Goal: Task Accomplishment & Management: Use online tool/utility

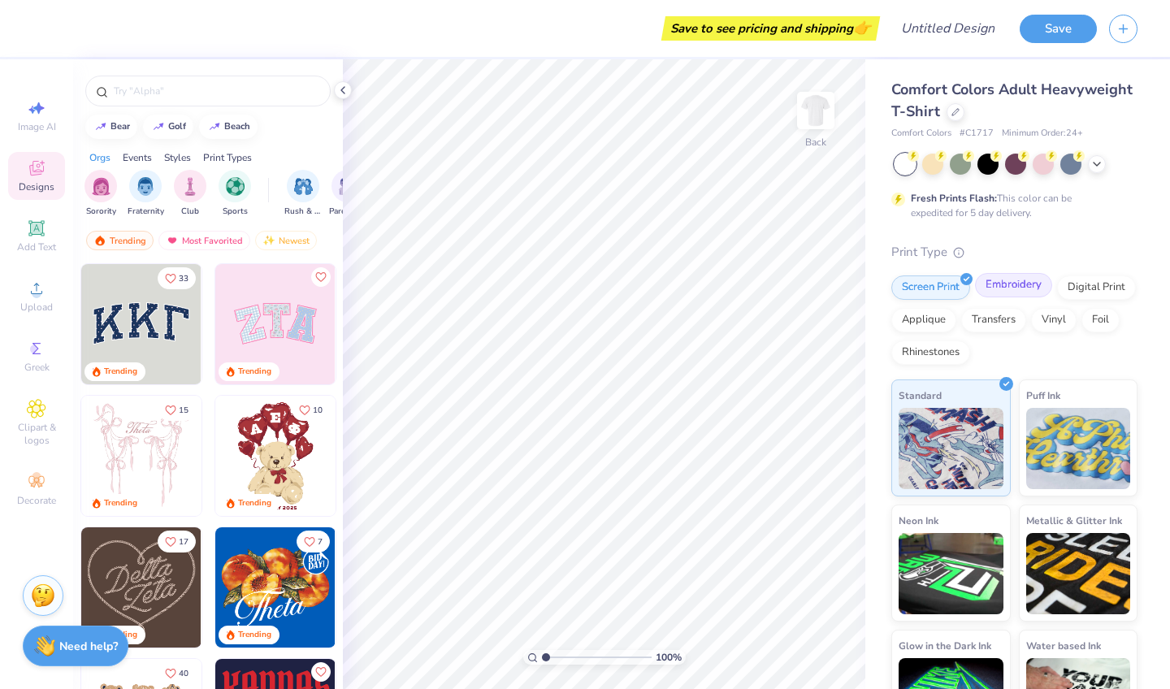
click at [990, 281] on div "Embroidery" at bounding box center [1013, 285] width 77 height 24
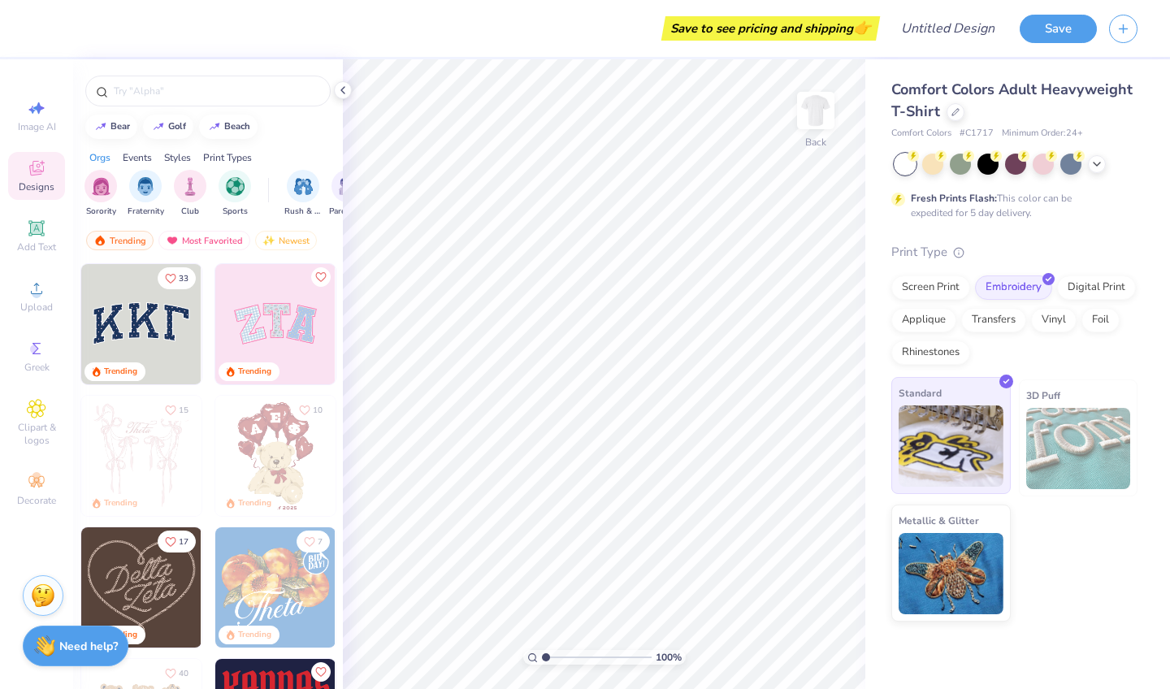
click at [972, 457] on img at bounding box center [950, 445] width 105 height 81
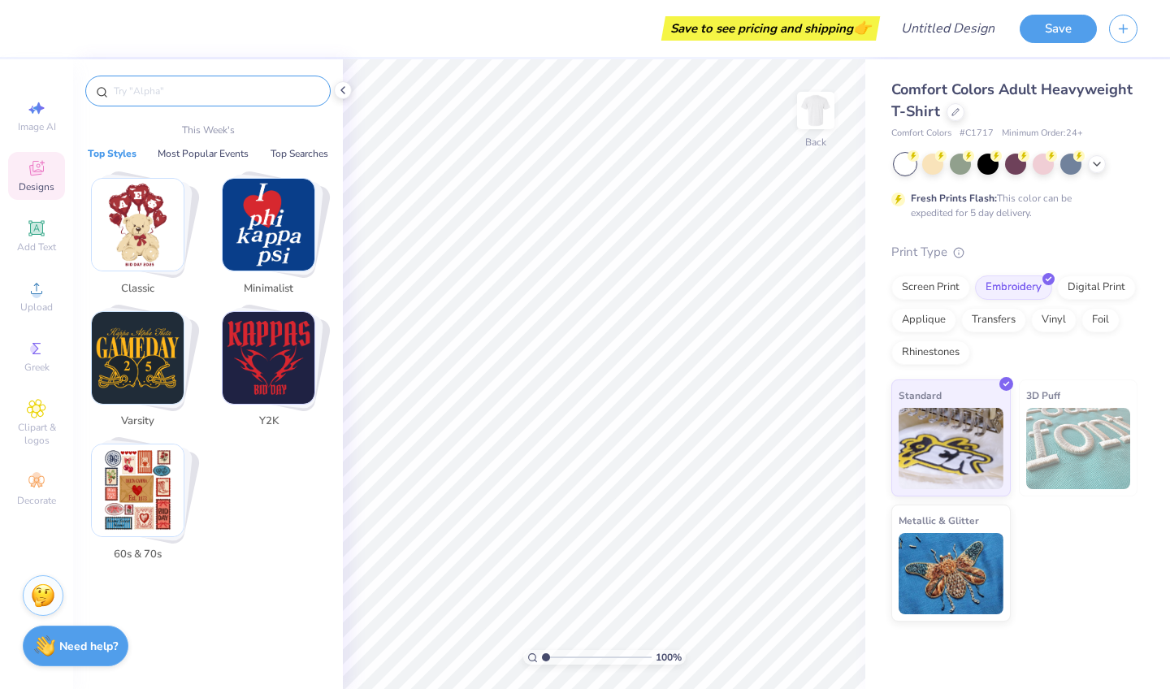
click at [136, 93] on input "text" at bounding box center [216, 91] width 208 height 16
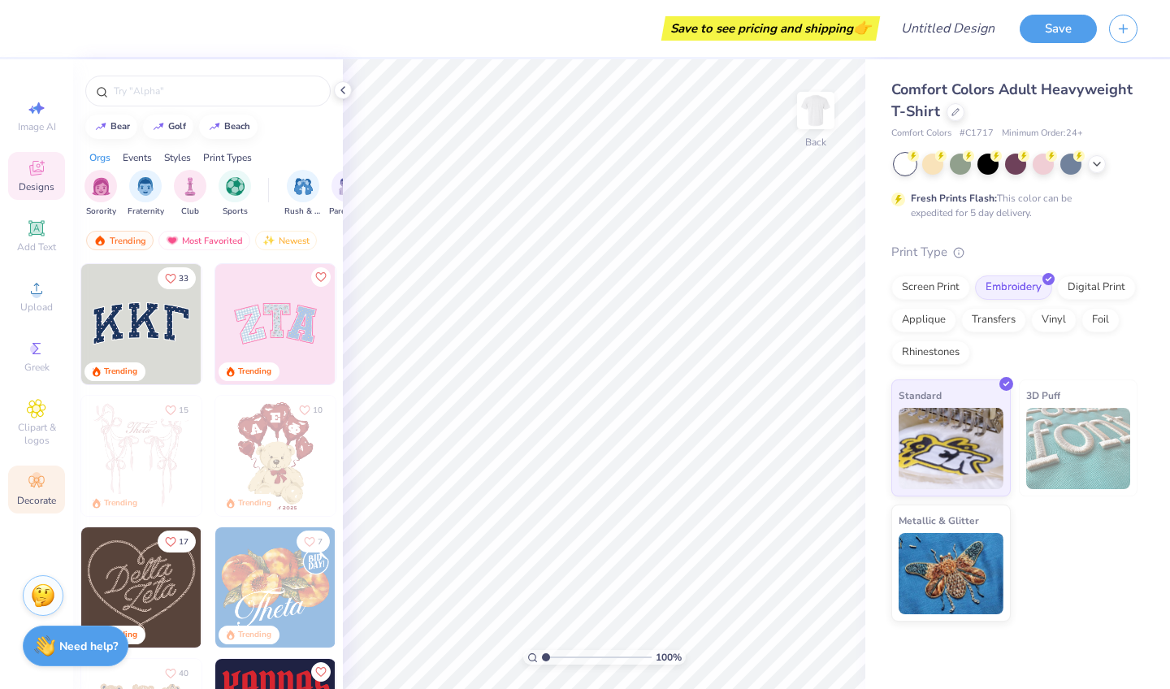
click at [13, 498] on div "Decorate" at bounding box center [36, 489] width 57 height 48
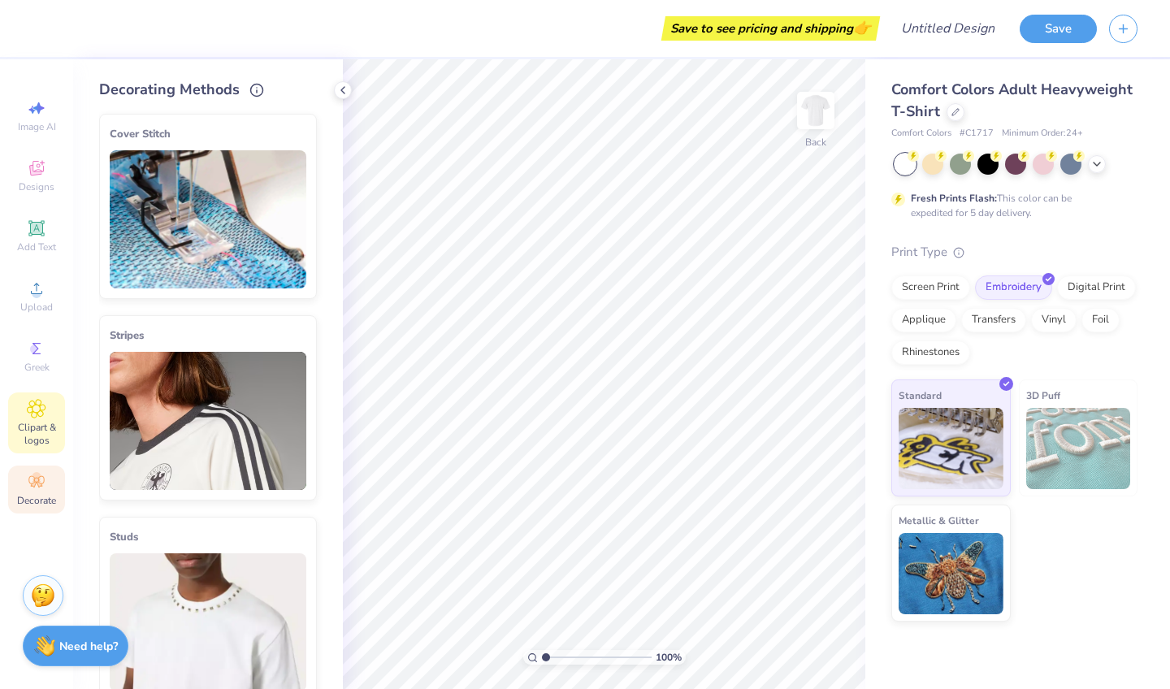
click at [44, 408] on icon at bounding box center [36, 408] width 19 height 19
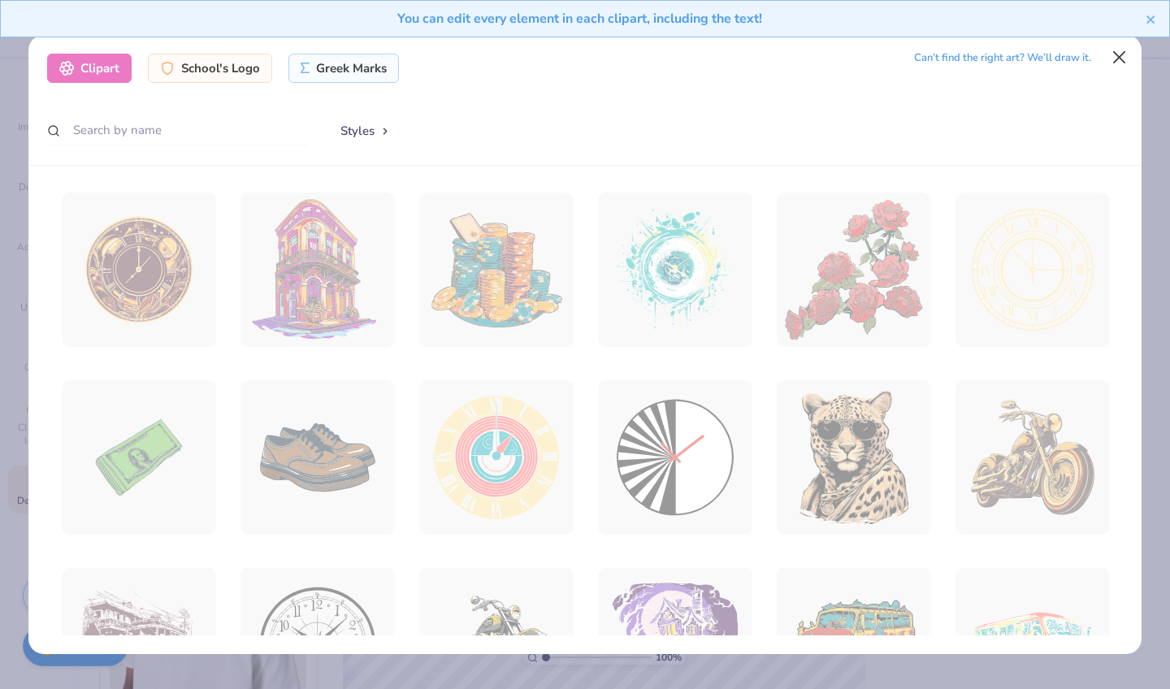
click at [990, 56] on button "Close" at bounding box center [1119, 57] width 31 height 31
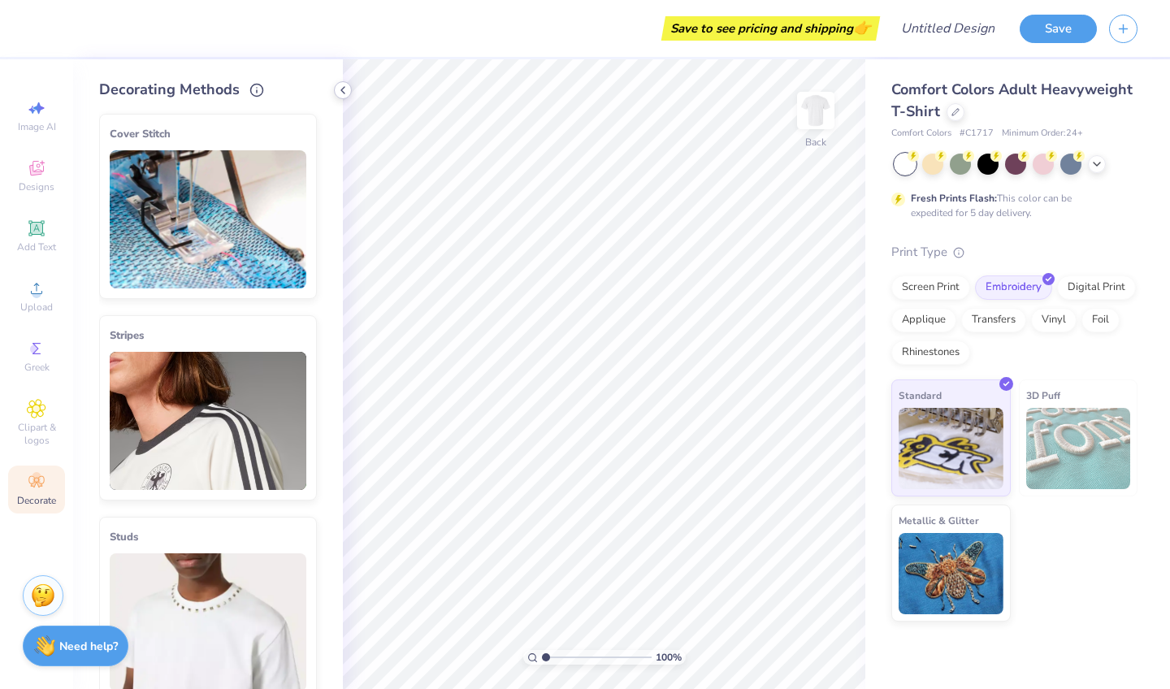
click at [339, 91] on icon at bounding box center [342, 90] width 13 height 13
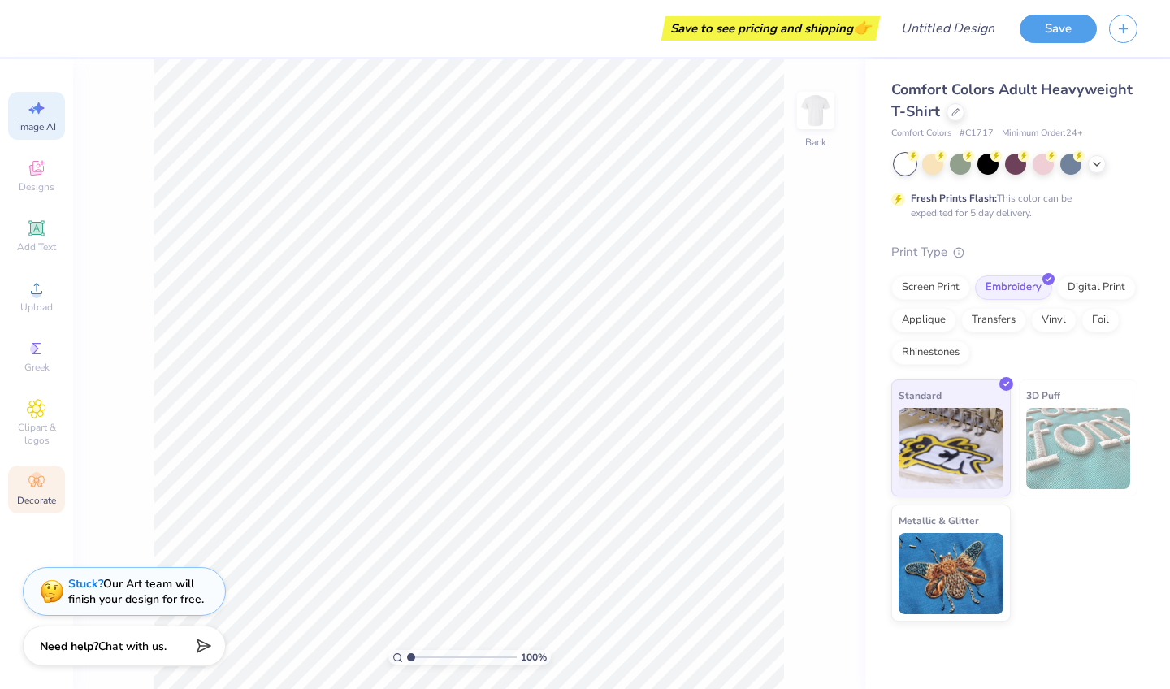
click at [39, 124] on span "Image AI" at bounding box center [37, 126] width 38 height 13
select select "4"
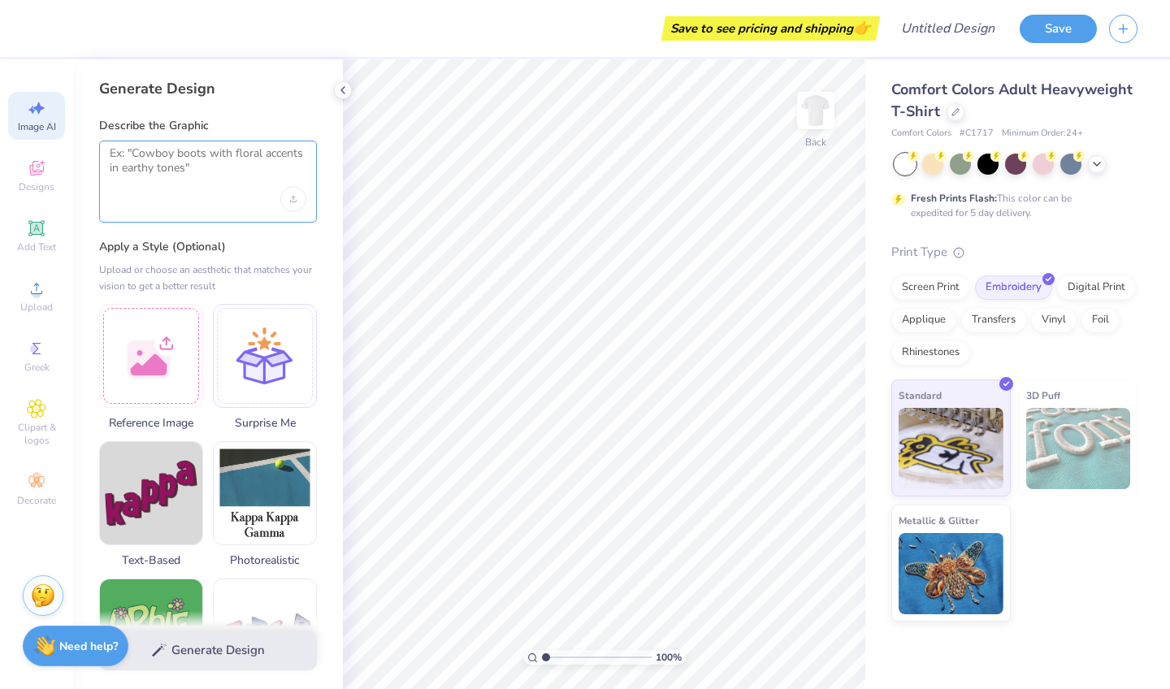
click at [162, 165] on textarea at bounding box center [208, 166] width 197 height 41
type textarea "R"
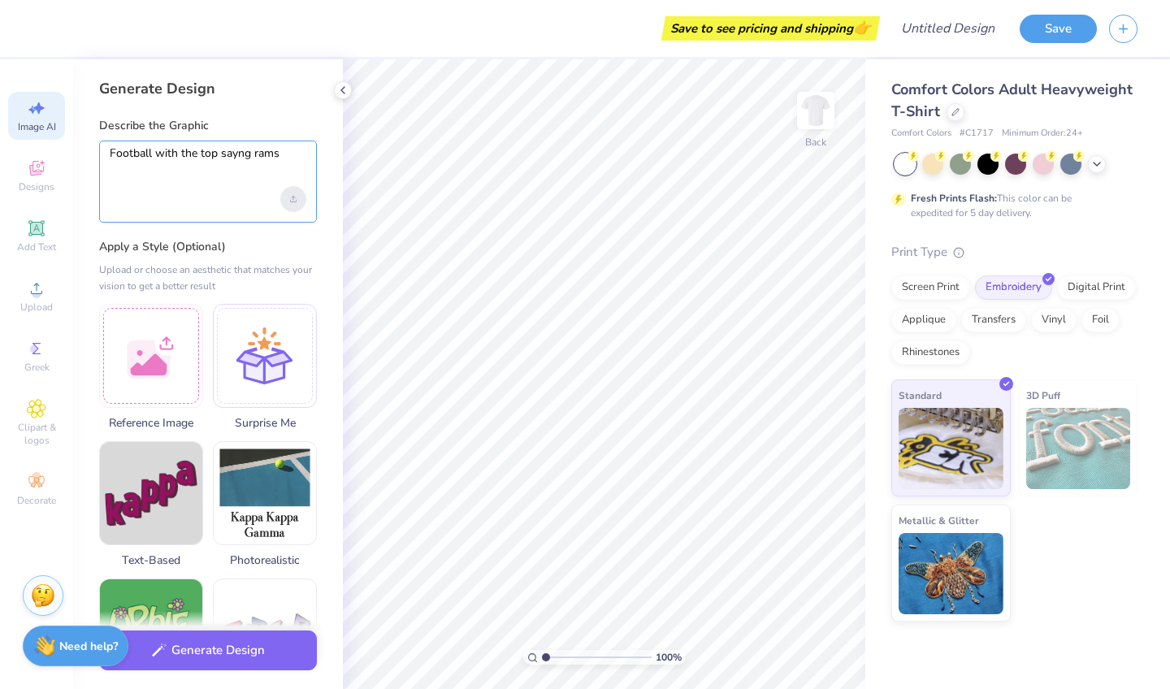
type textarea "Football with the top sayng rams"
click at [301, 193] on div "Upload image" at bounding box center [293, 199] width 26 height 26
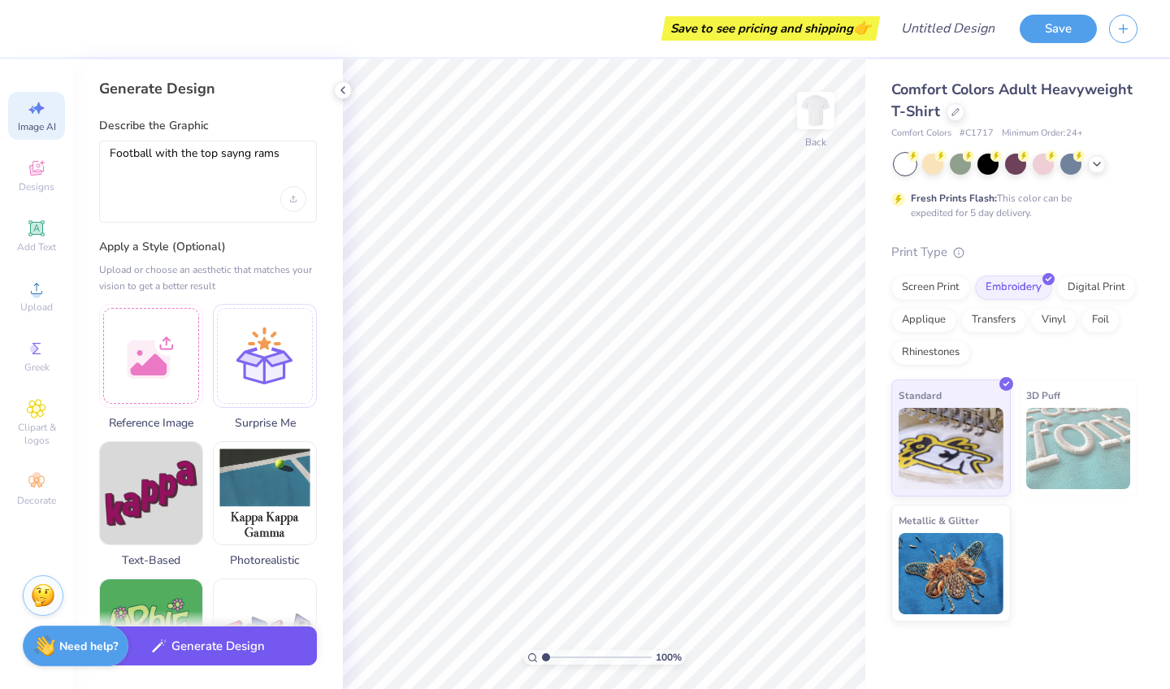
click at [232, 612] on button "Generate Design" at bounding box center [208, 646] width 218 height 40
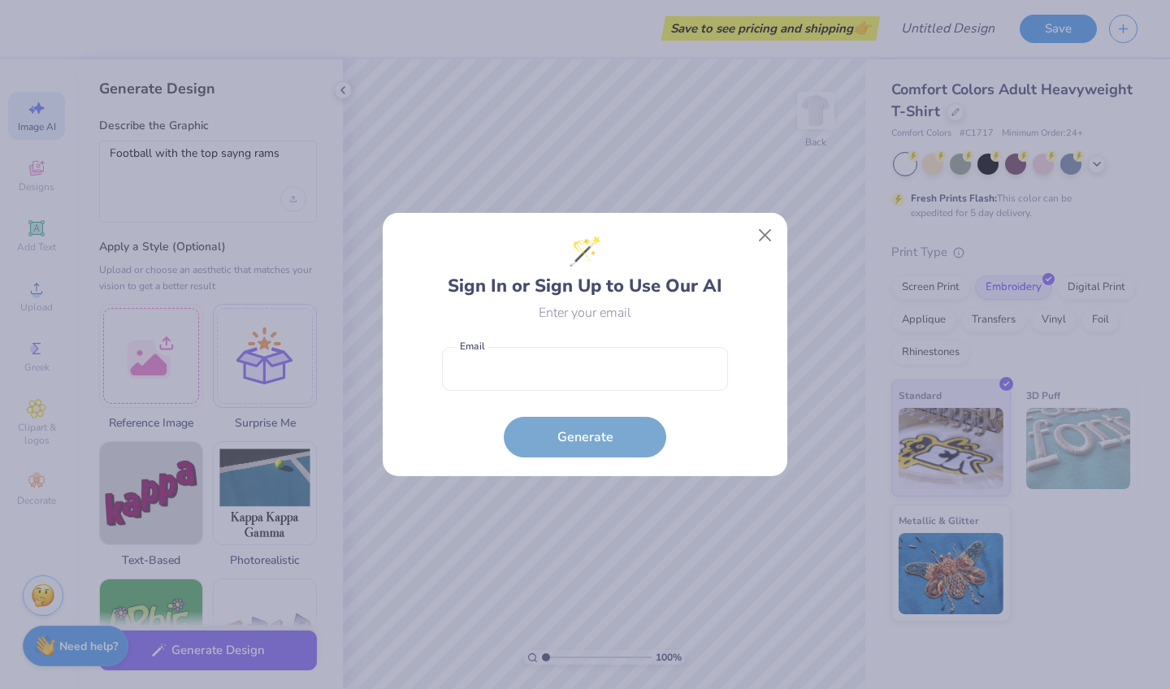
click at [554, 432] on form "Email is a required field Email Generate" at bounding box center [585, 398] width 286 height 119
click at [526, 365] on input "email" at bounding box center [585, 369] width 286 height 45
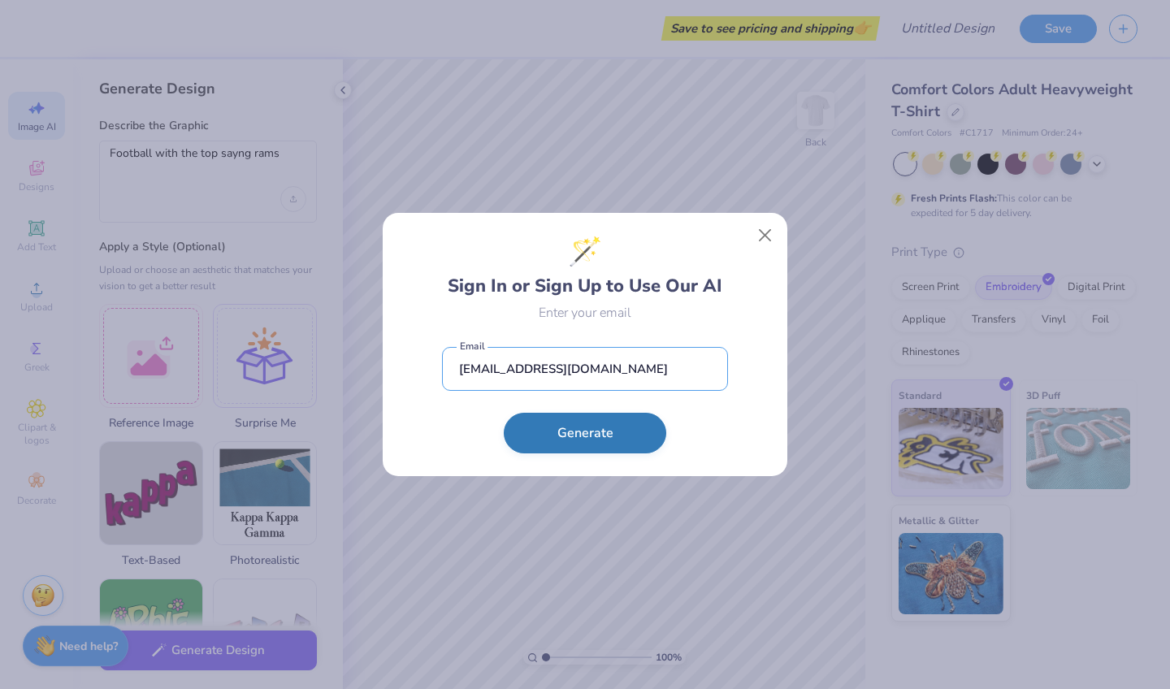
type input "[EMAIL_ADDRESS][DOMAIN_NAME]"
click at [599, 443] on button "Generate" at bounding box center [585, 433] width 162 height 41
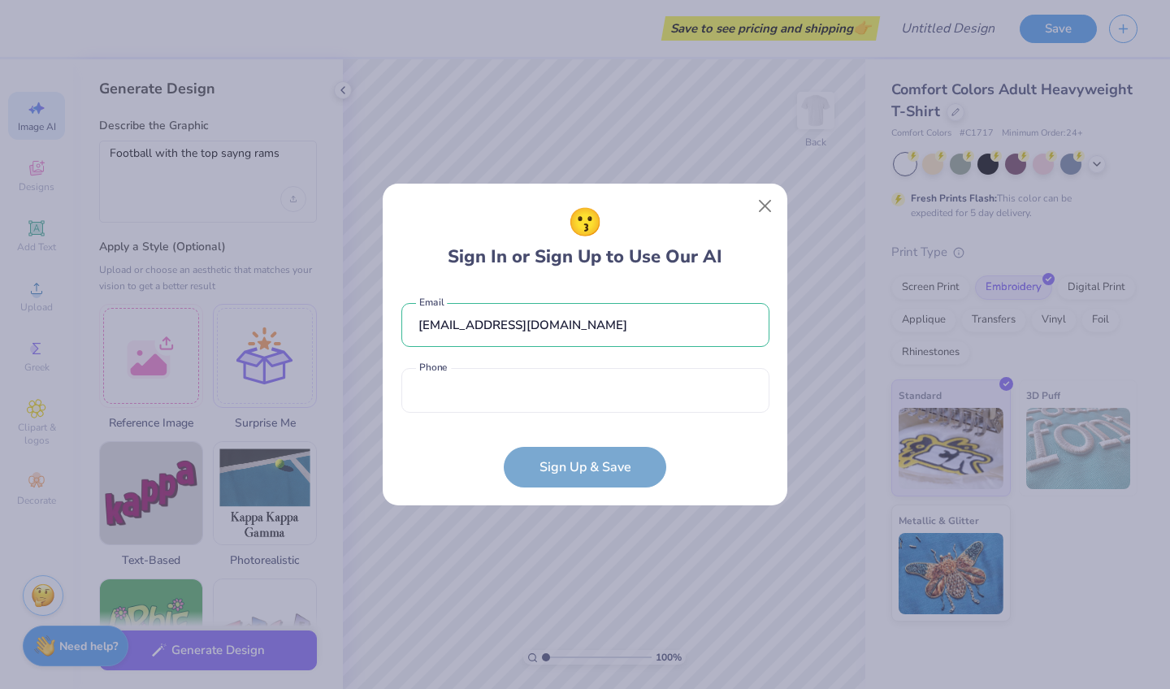
click at [615, 483] on form "[EMAIL_ADDRESS][DOMAIN_NAME] Email Phone is a required field Phone Sign Up & Sa…" at bounding box center [585, 387] width 368 height 201
click at [772, 200] on button "Close" at bounding box center [765, 206] width 31 height 31
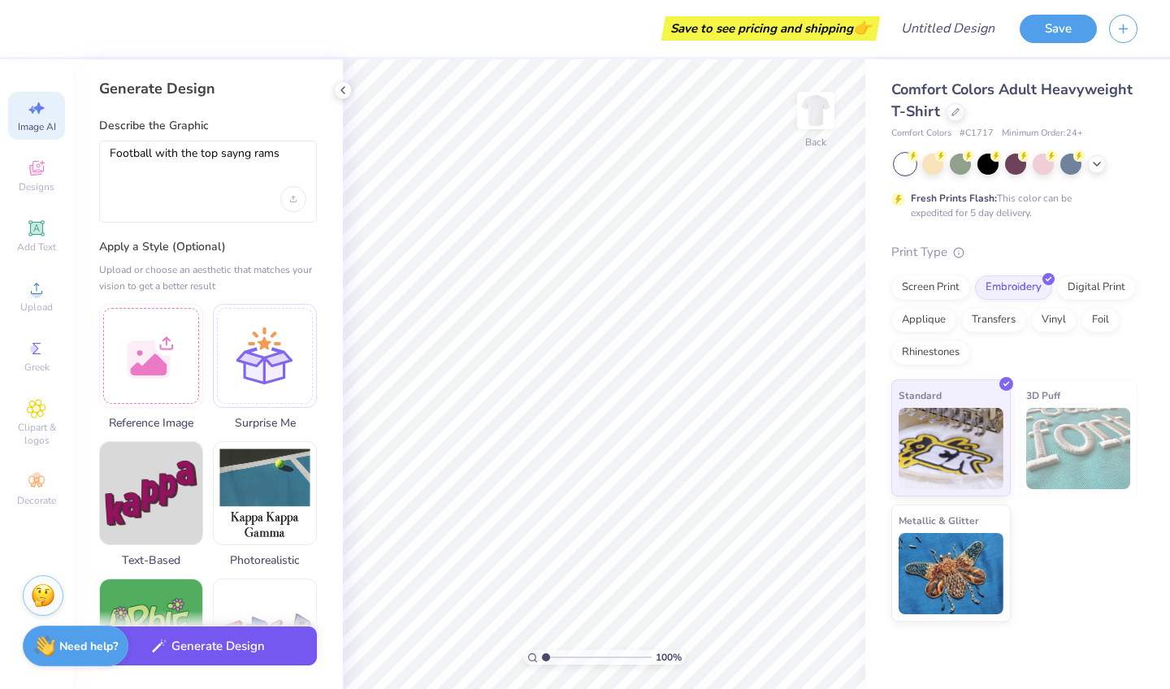
click at [209, 612] on button "Generate Design" at bounding box center [208, 646] width 218 height 40
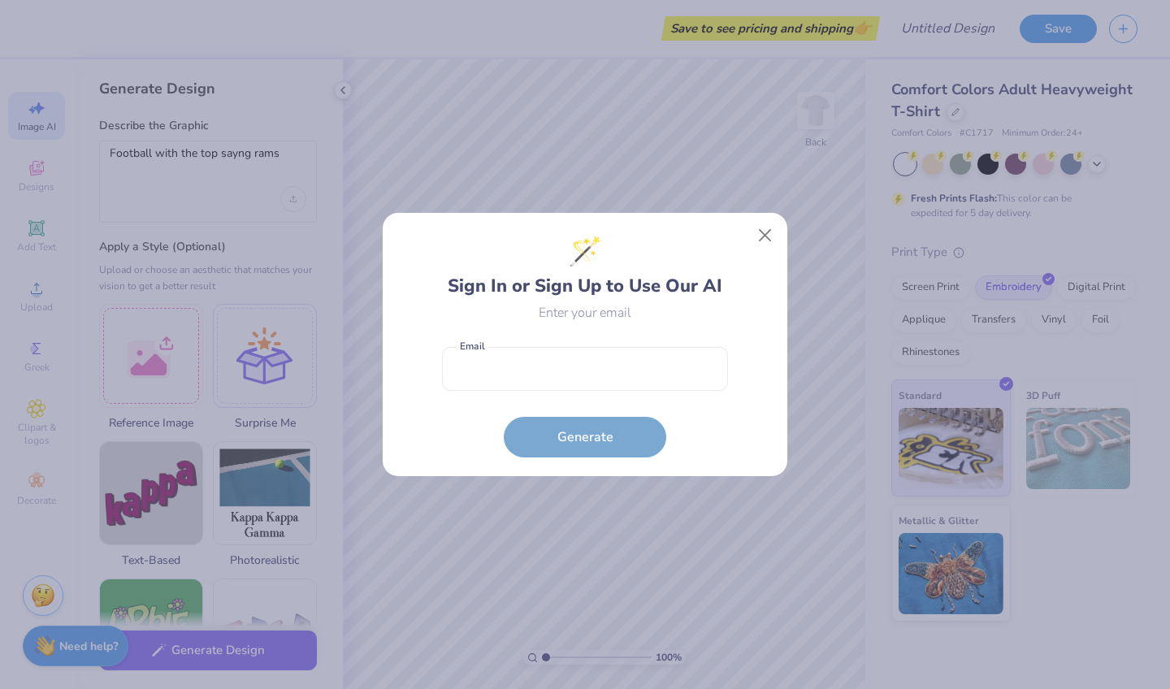
click at [499, 409] on form "Email is a required field Email Generate" at bounding box center [585, 398] width 286 height 119
click at [502, 376] on input "email" at bounding box center [585, 369] width 286 height 45
click at [493, 111] on div "🪄 Sign In or Sign Up to Use Our AI Enter your email Email is a required field E…" at bounding box center [585, 344] width 1170 height 689
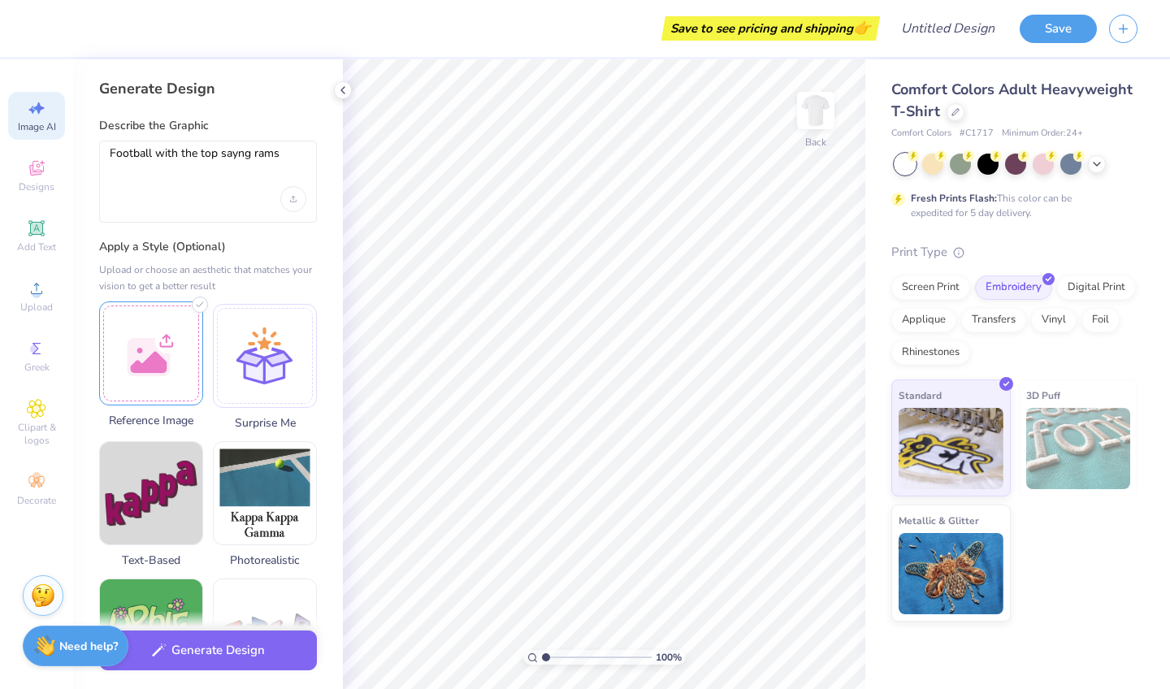
click at [168, 371] on div at bounding box center [151, 353] width 104 height 104
click at [158, 380] on img at bounding box center [151, 353] width 102 height 102
click at [166, 344] on img at bounding box center [151, 353] width 102 height 102
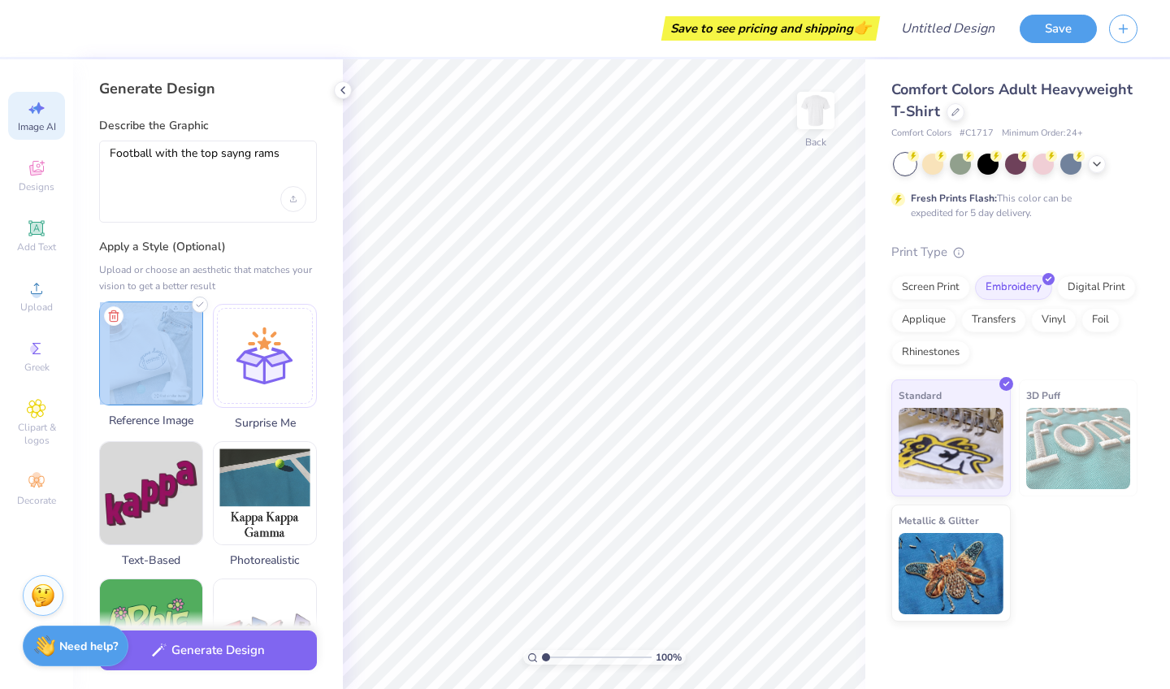
click at [166, 344] on img at bounding box center [151, 353] width 102 height 102
click at [154, 361] on img at bounding box center [151, 353] width 102 height 102
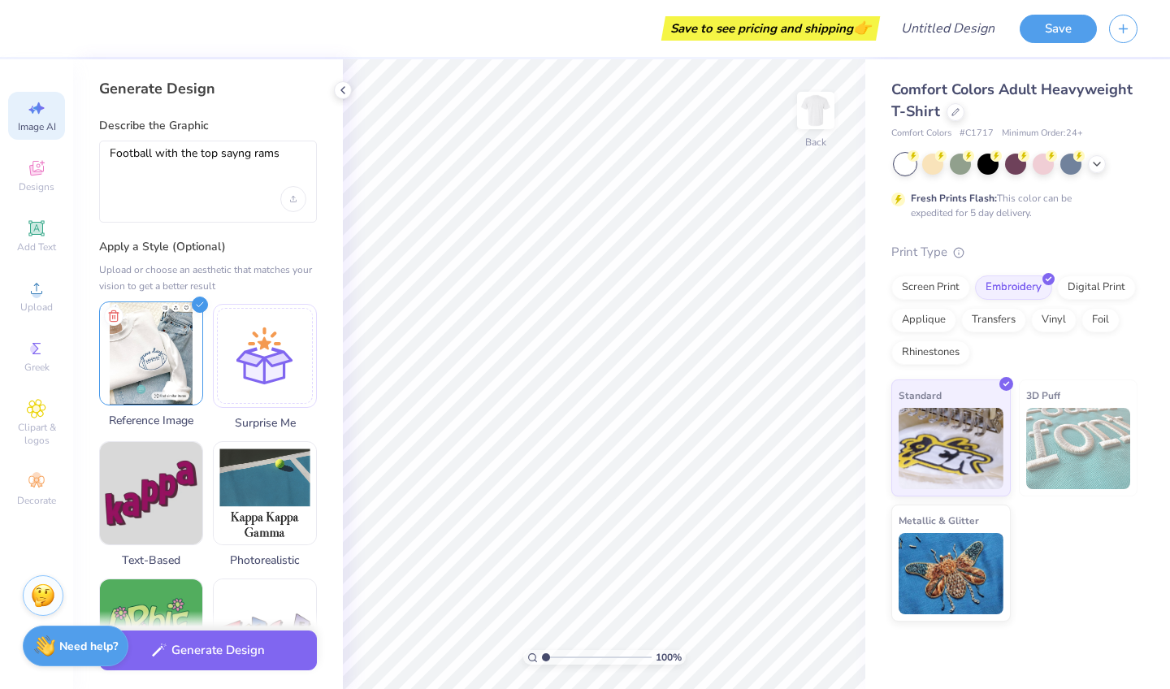
click at [161, 361] on img at bounding box center [151, 353] width 102 height 102
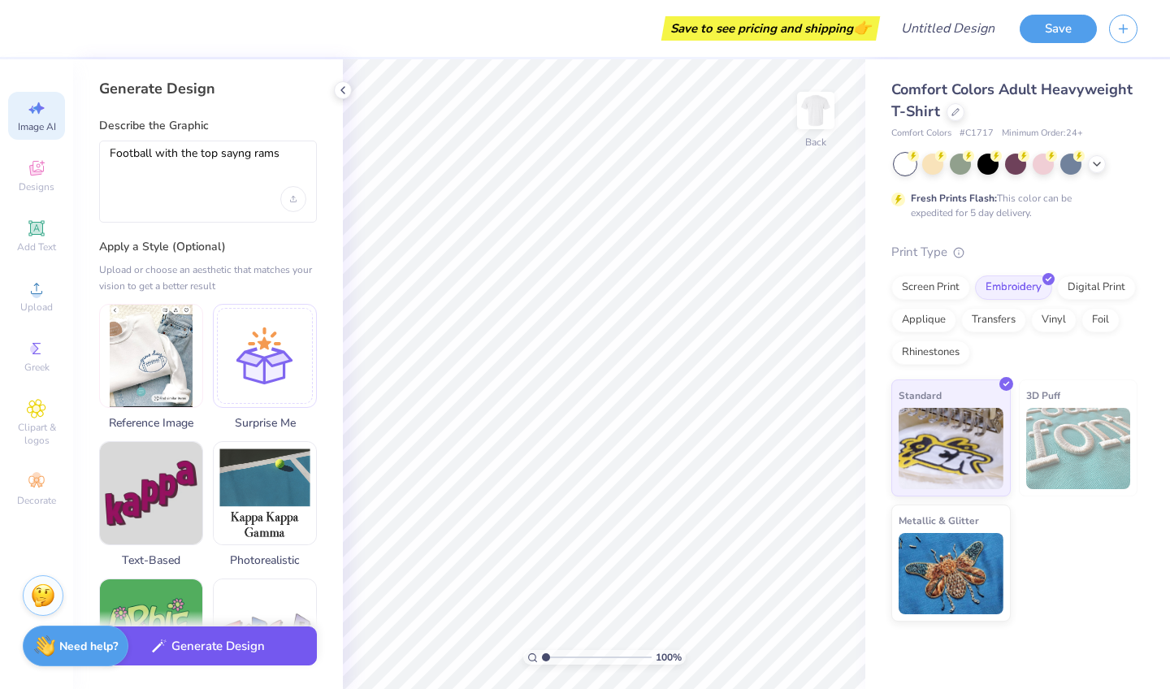
click at [232, 612] on button "Generate Design" at bounding box center [208, 646] width 218 height 40
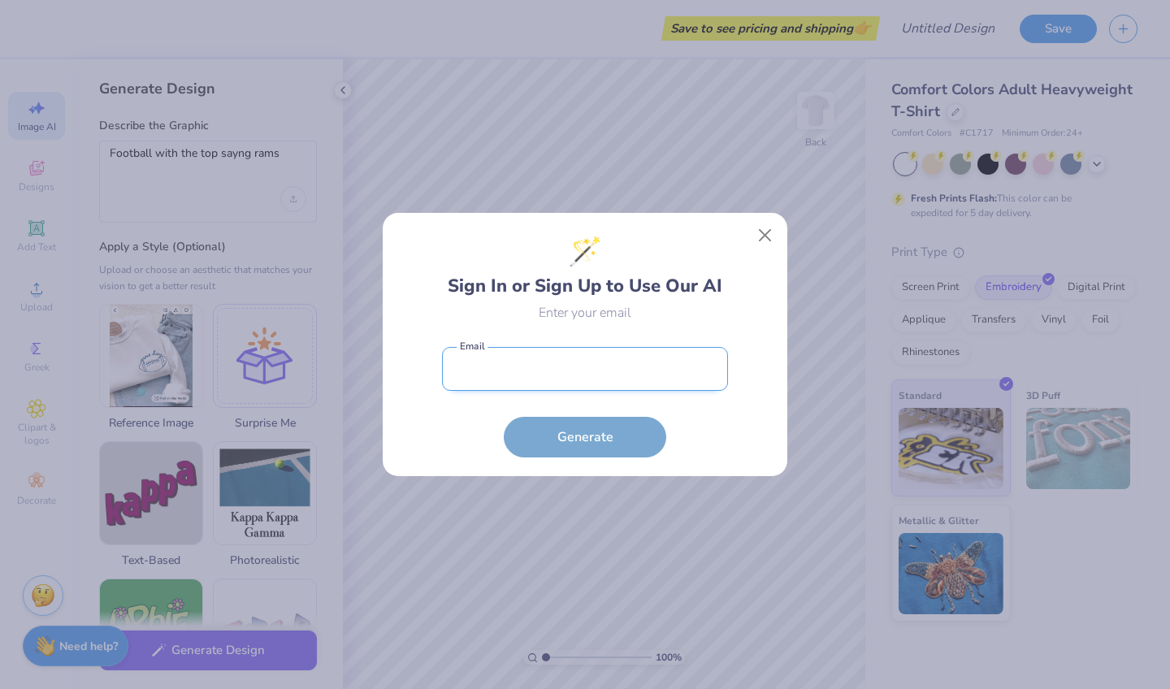
click at [490, 365] on input "email" at bounding box center [585, 369] width 286 height 45
click at [771, 229] on button "Close" at bounding box center [765, 235] width 31 height 31
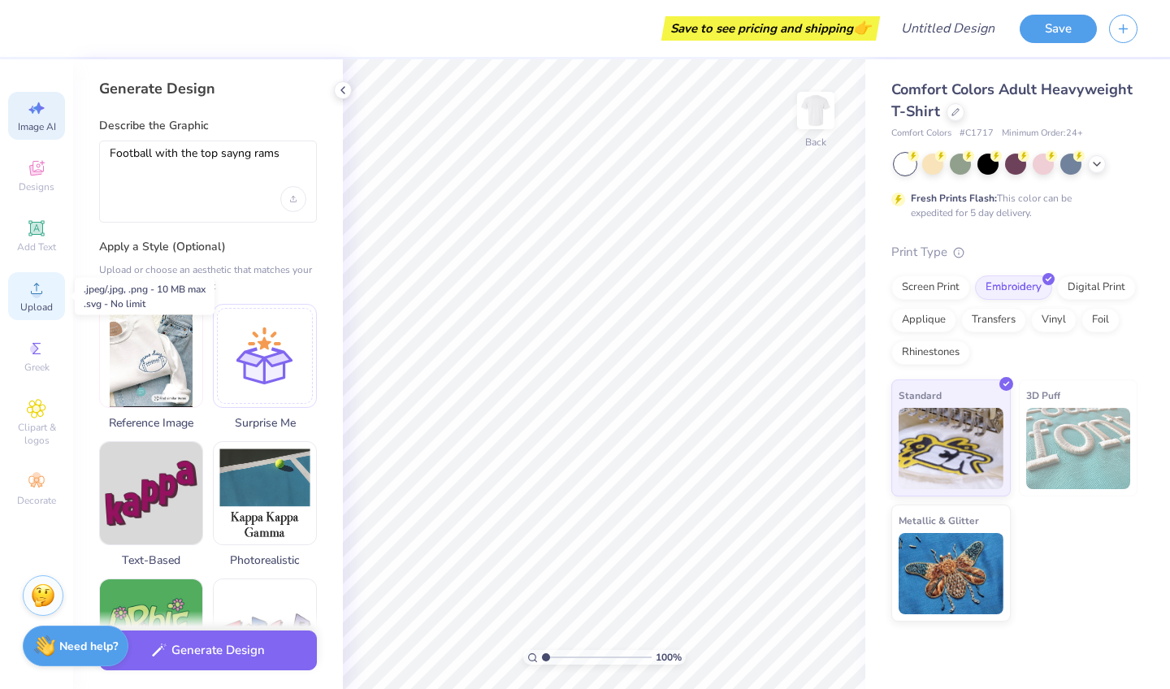
click at [42, 289] on icon at bounding box center [36, 288] width 19 height 19
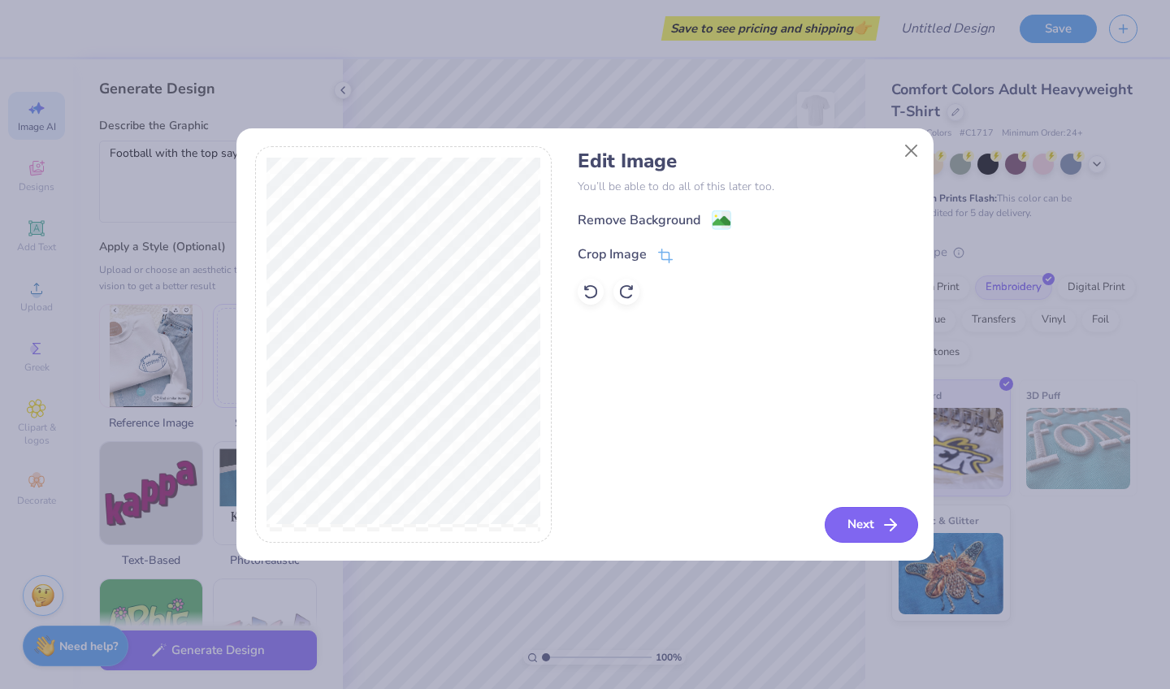
click at [877, 521] on button "Next" at bounding box center [870, 525] width 93 height 36
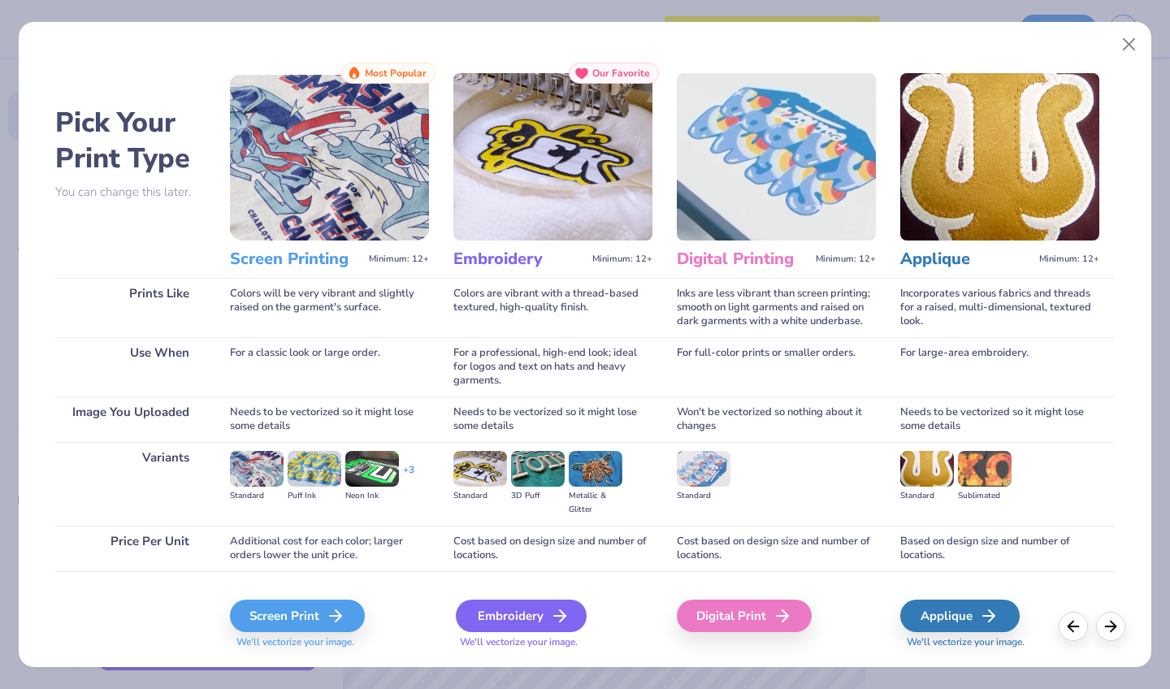
click at [504, 612] on div "Embroidery" at bounding box center [521, 615] width 131 height 32
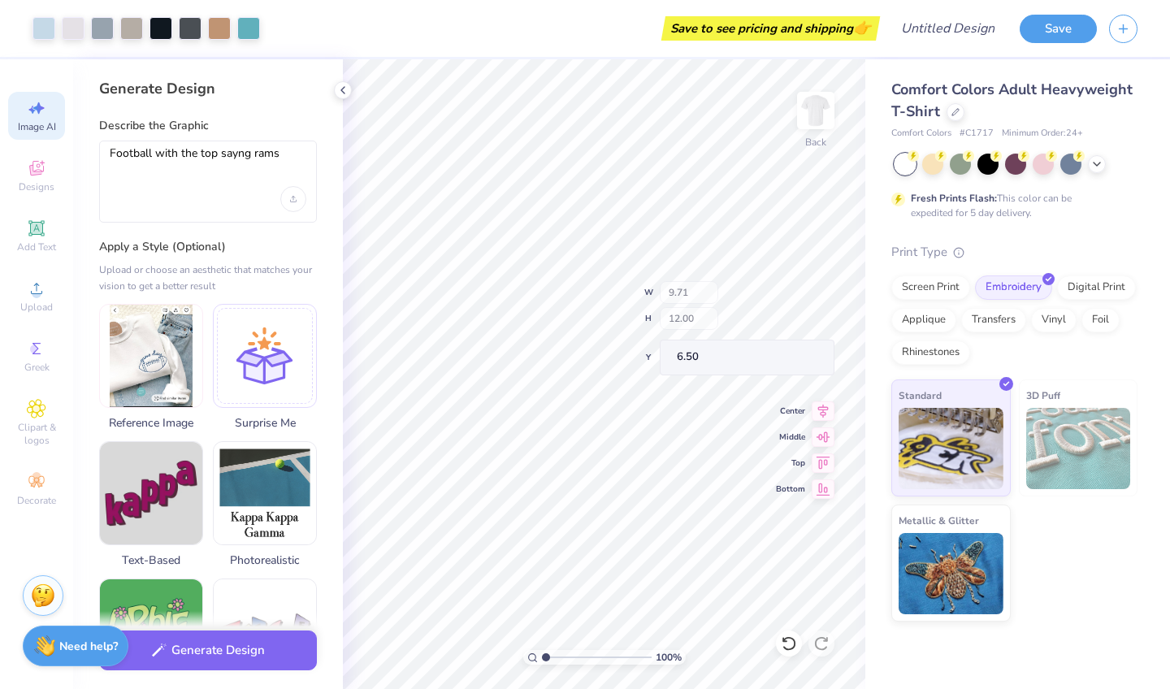
click at [684, 284] on div "100 % Back W 9.71 H 12.00 Y 6.50 Center Middle Top Bottom" at bounding box center [604, 374] width 522 height 630
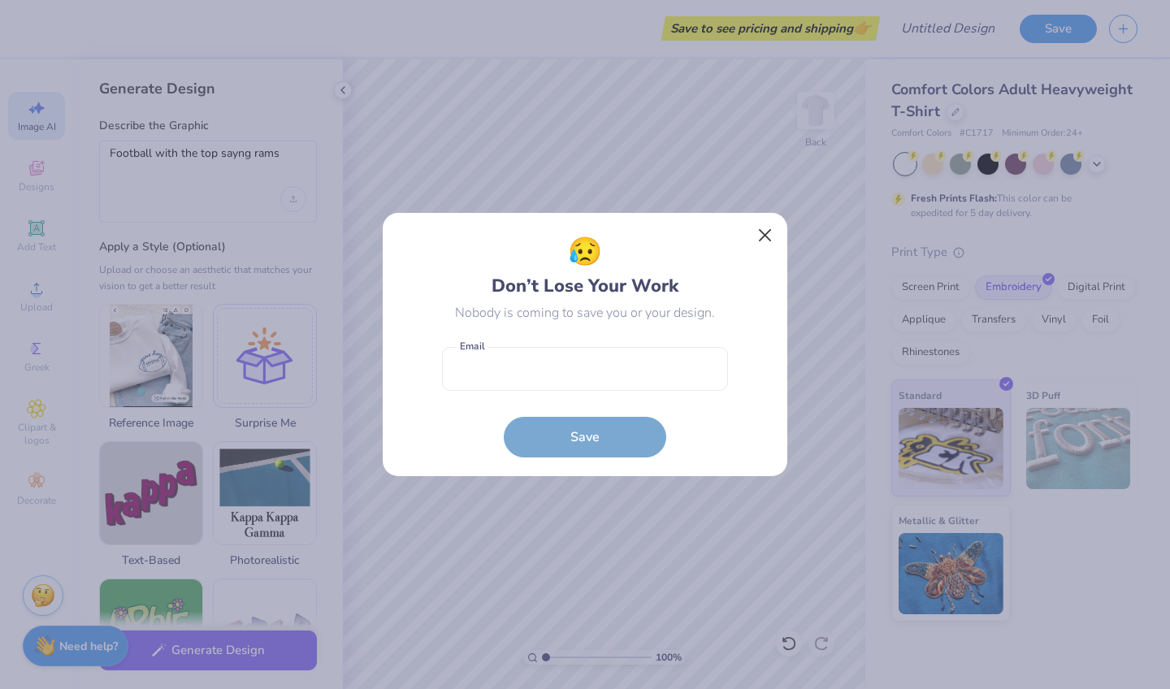
click at [758, 237] on button "Close" at bounding box center [765, 235] width 31 height 31
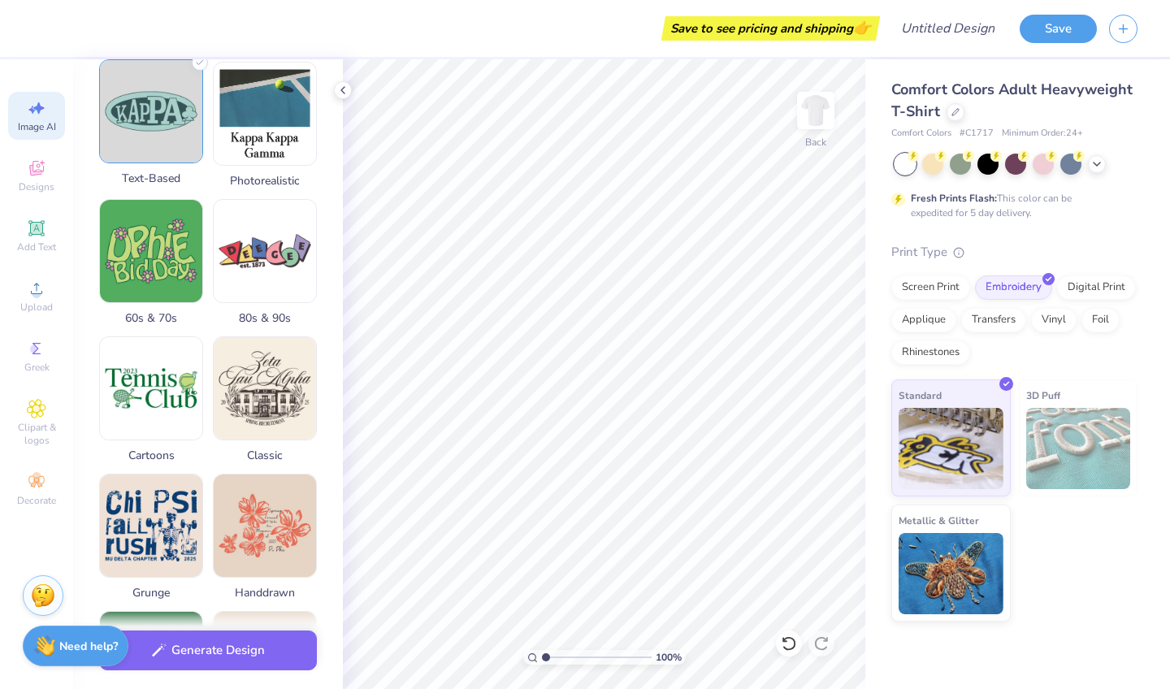
scroll to position [380, 0]
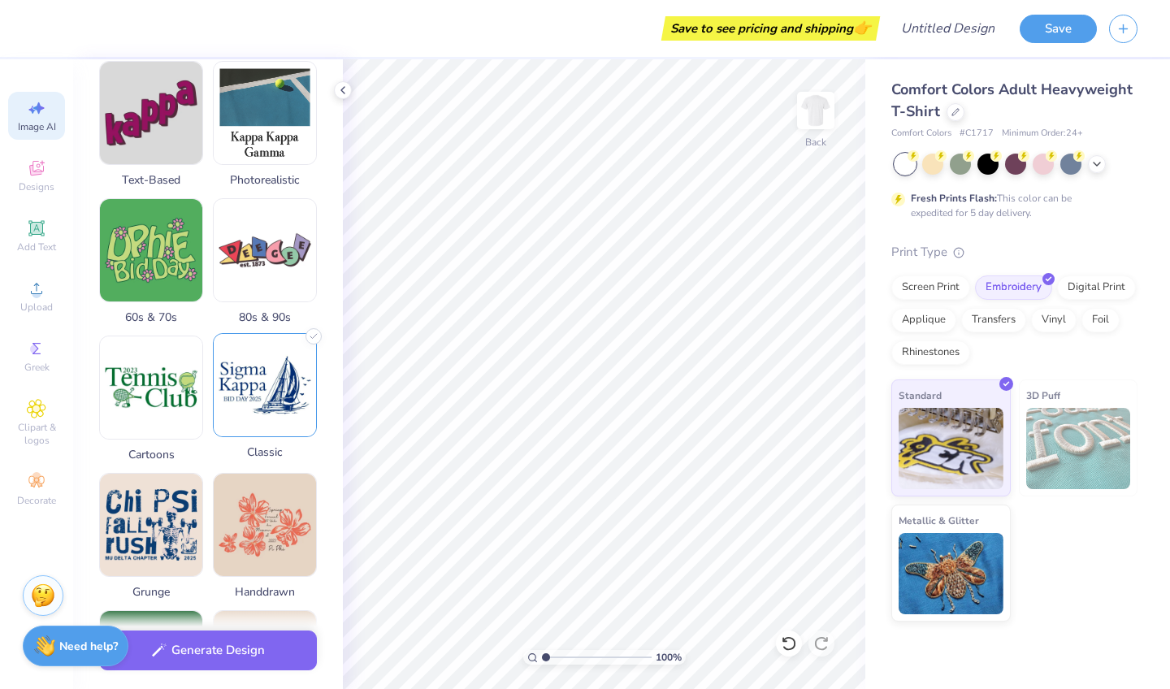
click at [293, 407] on img at bounding box center [265, 385] width 102 height 102
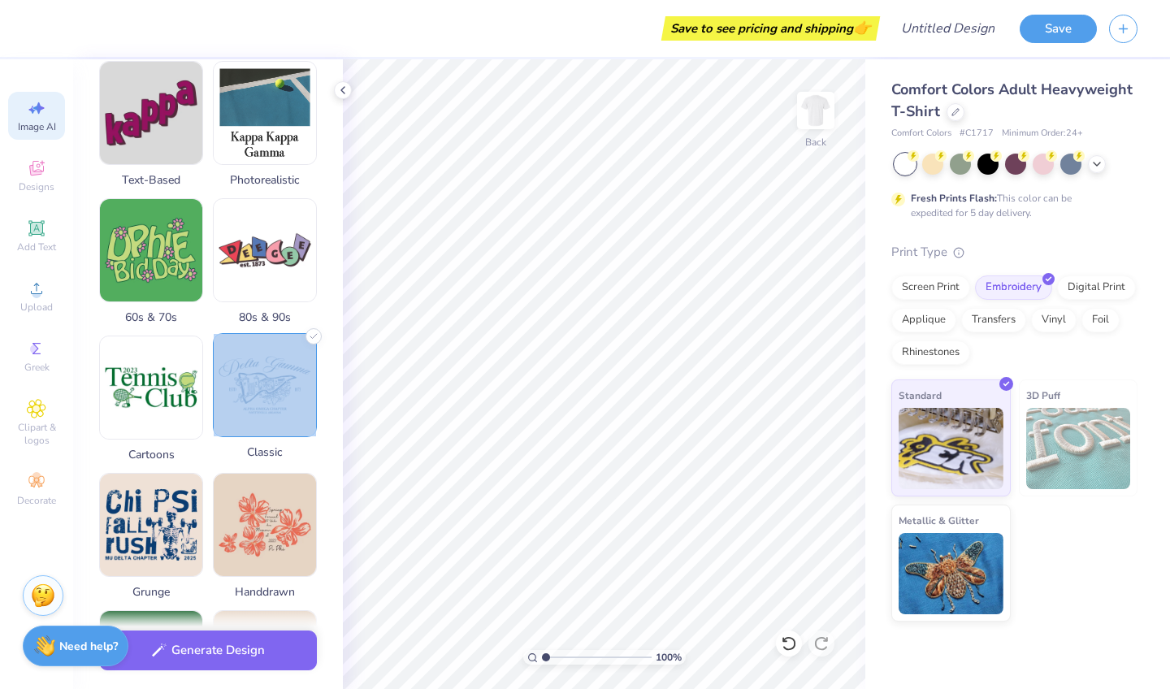
click at [293, 407] on img at bounding box center [265, 385] width 102 height 102
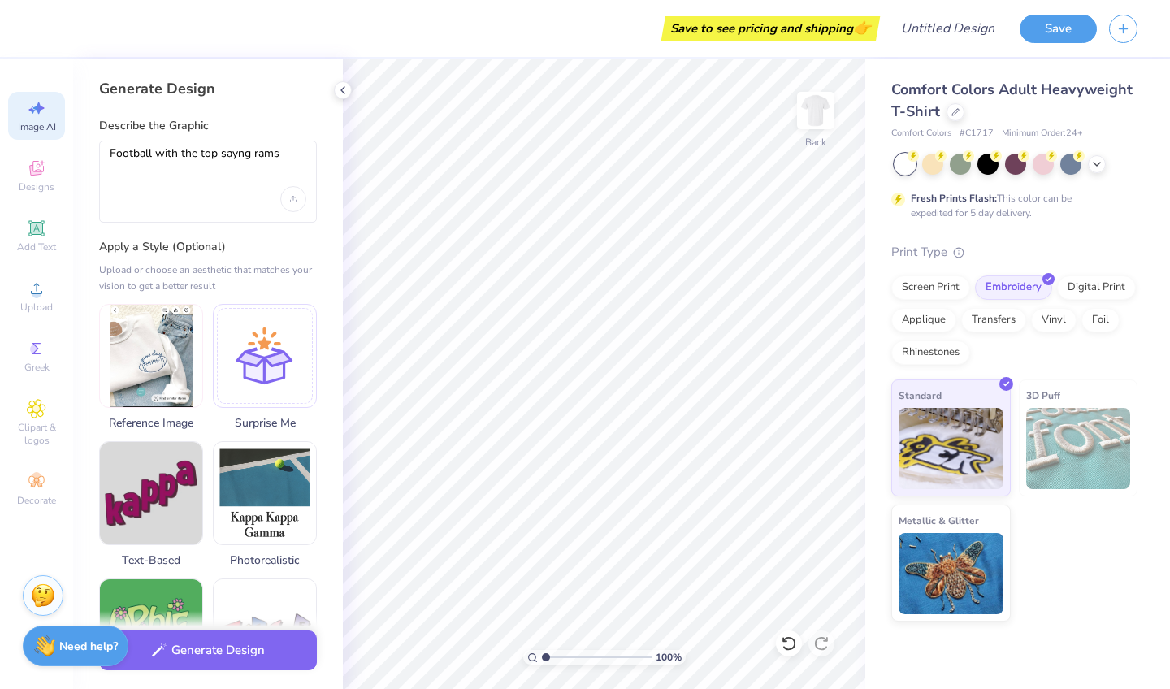
scroll to position [0, 0]
click at [48, 188] on span "Designs" at bounding box center [37, 186] width 36 height 13
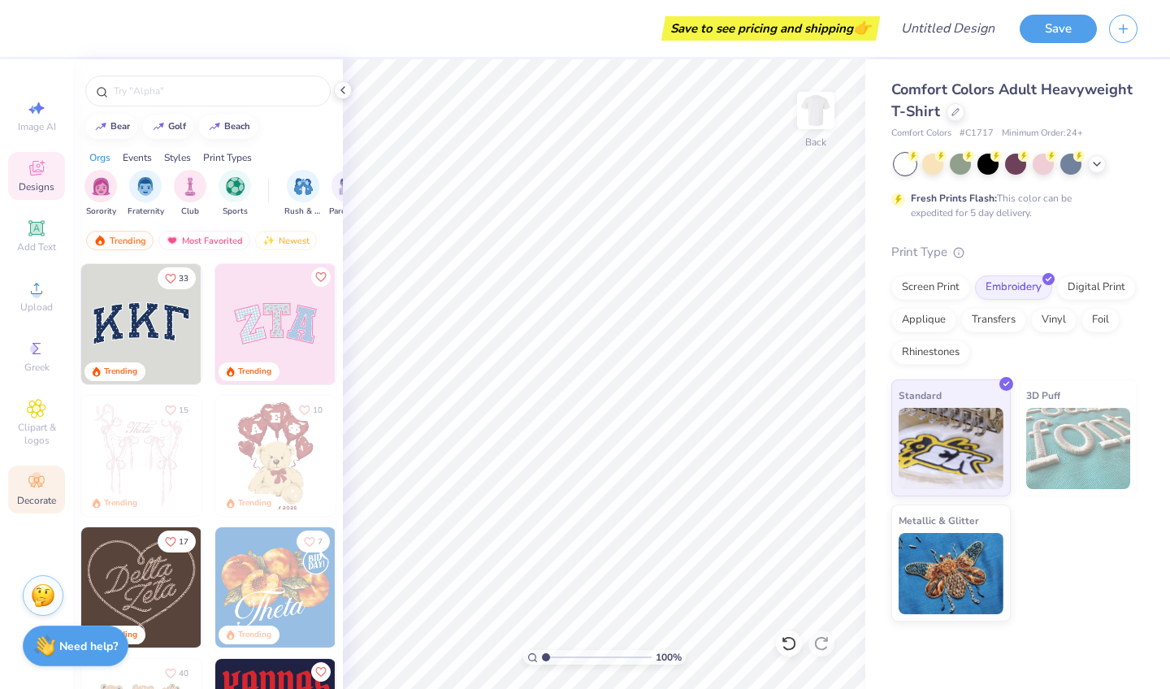
click at [37, 485] on icon at bounding box center [36, 481] width 19 height 19
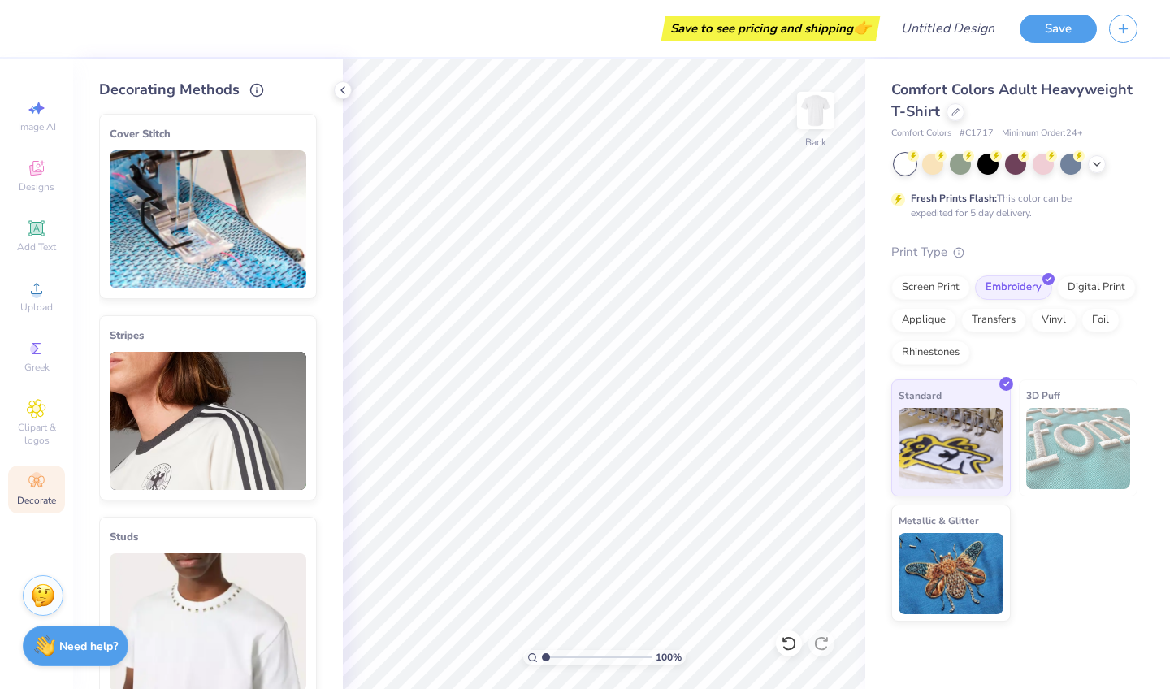
click at [197, 234] on img at bounding box center [208, 219] width 197 height 138
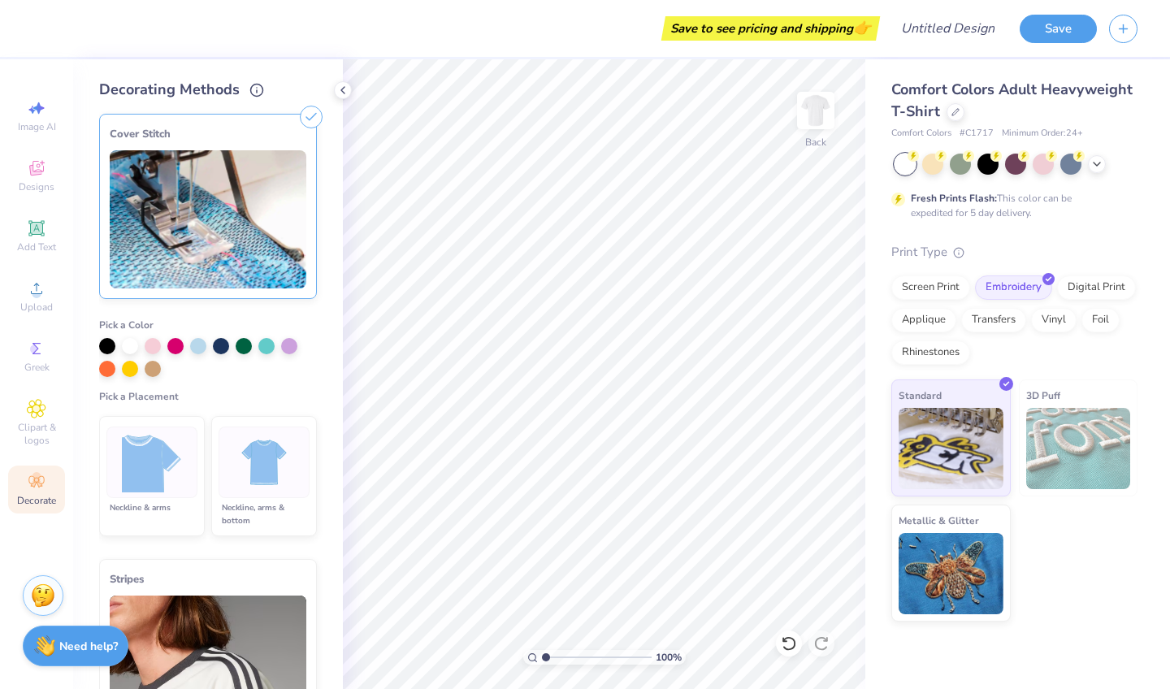
click at [197, 234] on img at bounding box center [208, 219] width 197 height 138
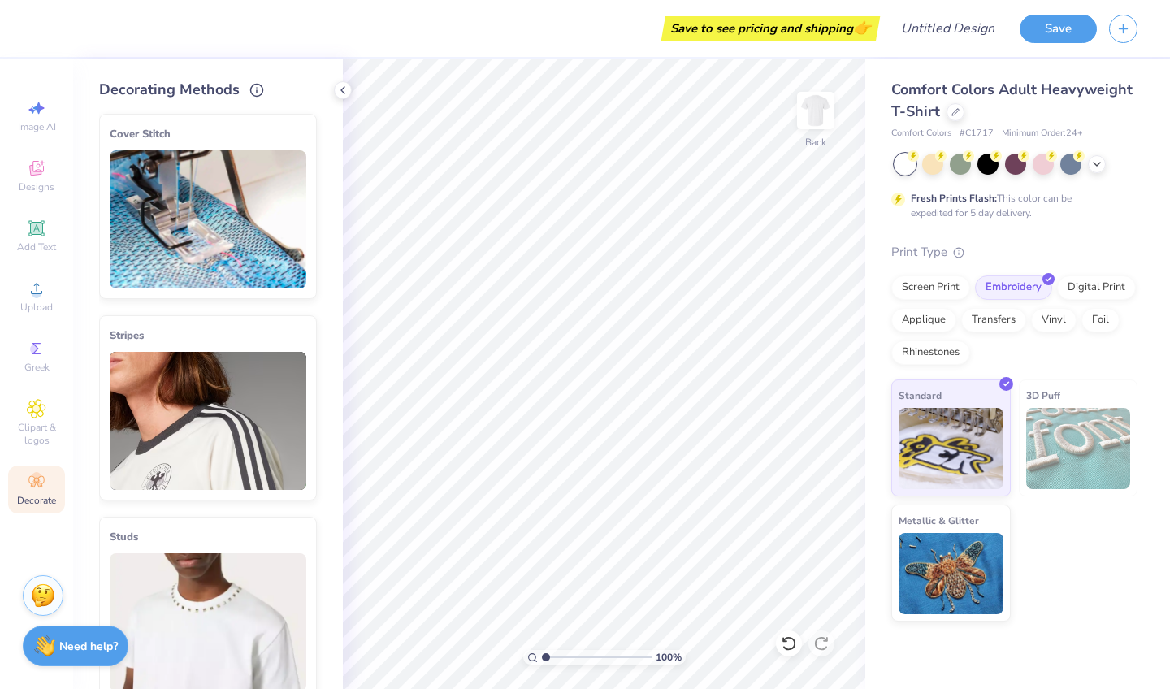
click at [213, 478] on img at bounding box center [208, 421] width 197 height 138
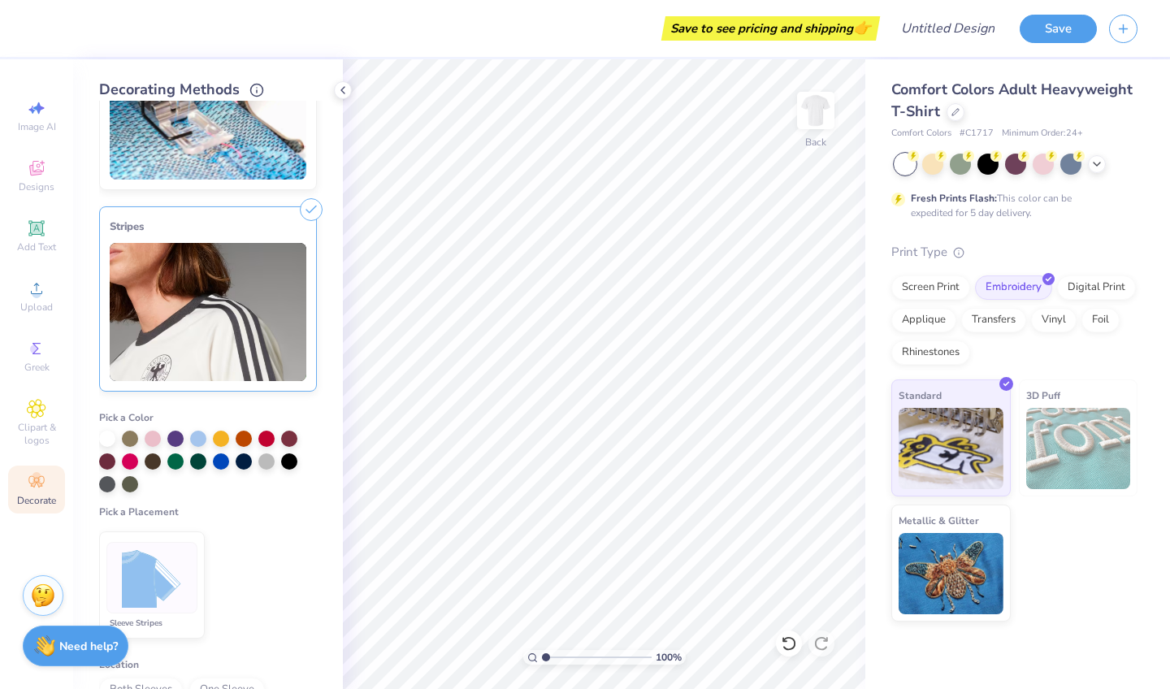
scroll to position [108, 0]
click at [194, 295] on img at bounding box center [208, 313] width 197 height 138
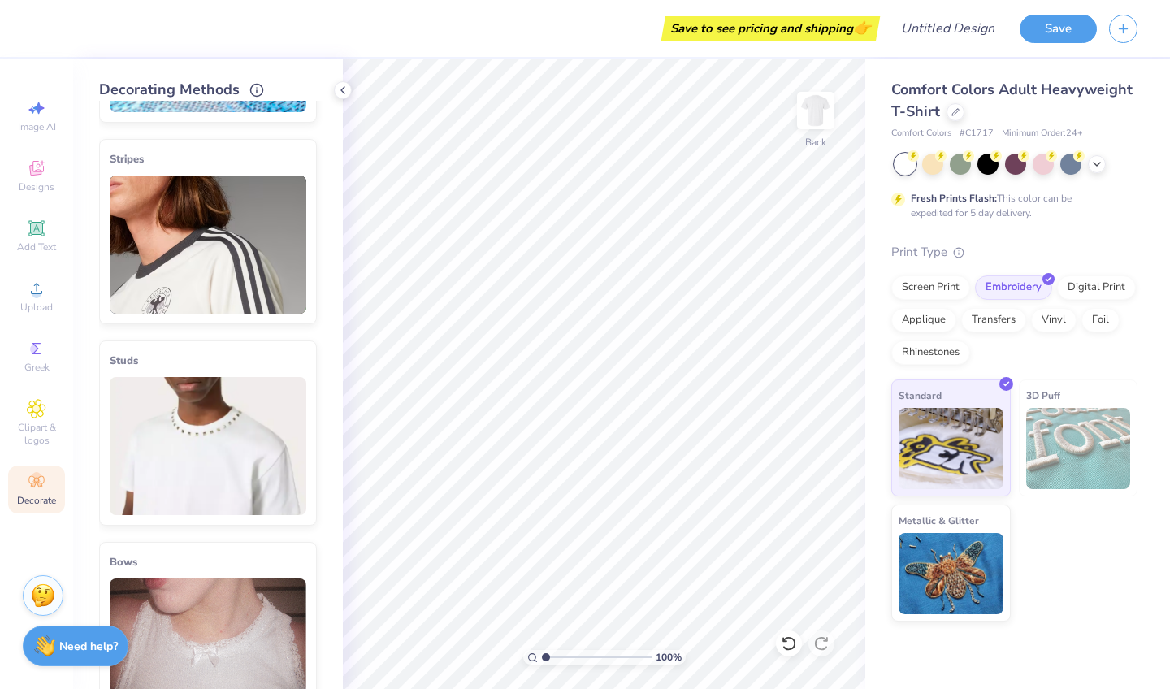
scroll to position [176, 0]
click at [214, 484] on img at bounding box center [208, 446] width 197 height 138
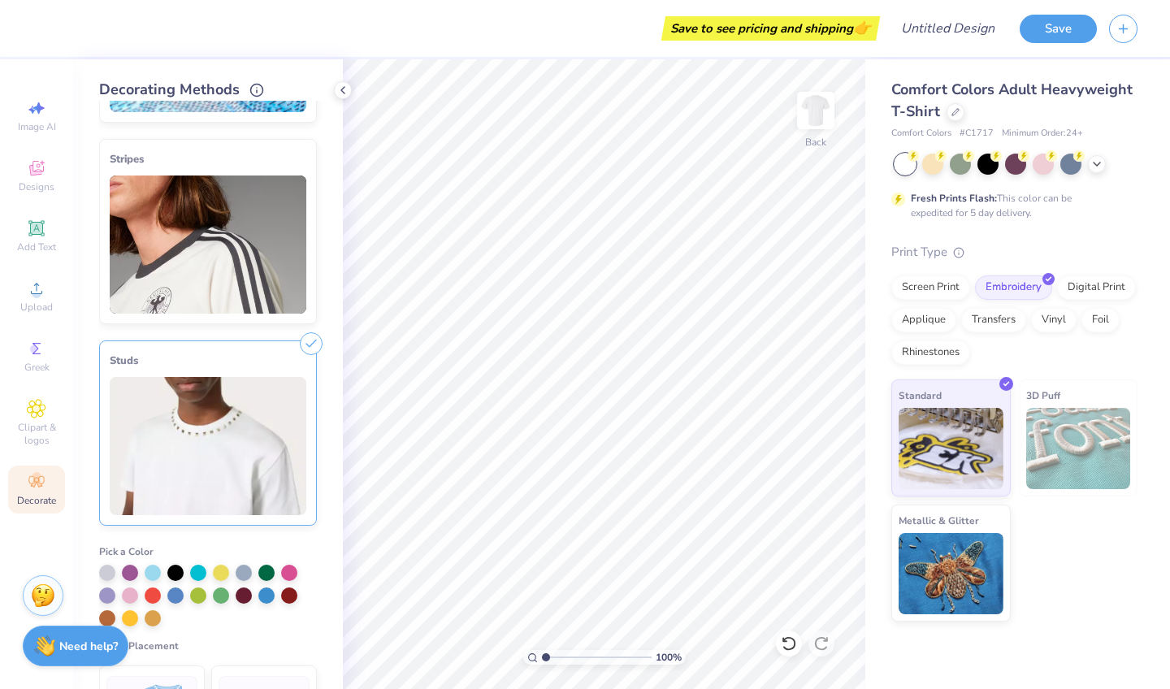
click at [214, 484] on img at bounding box center [208, 446] width 197 height 138
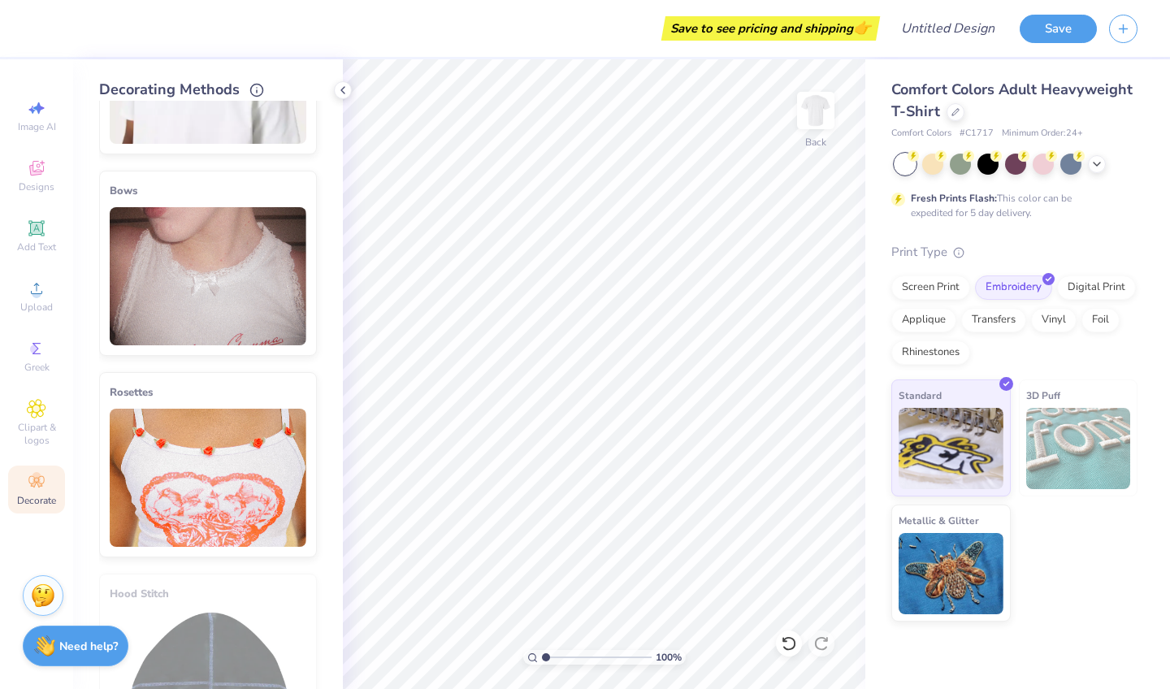
scroll to position [549, 0]
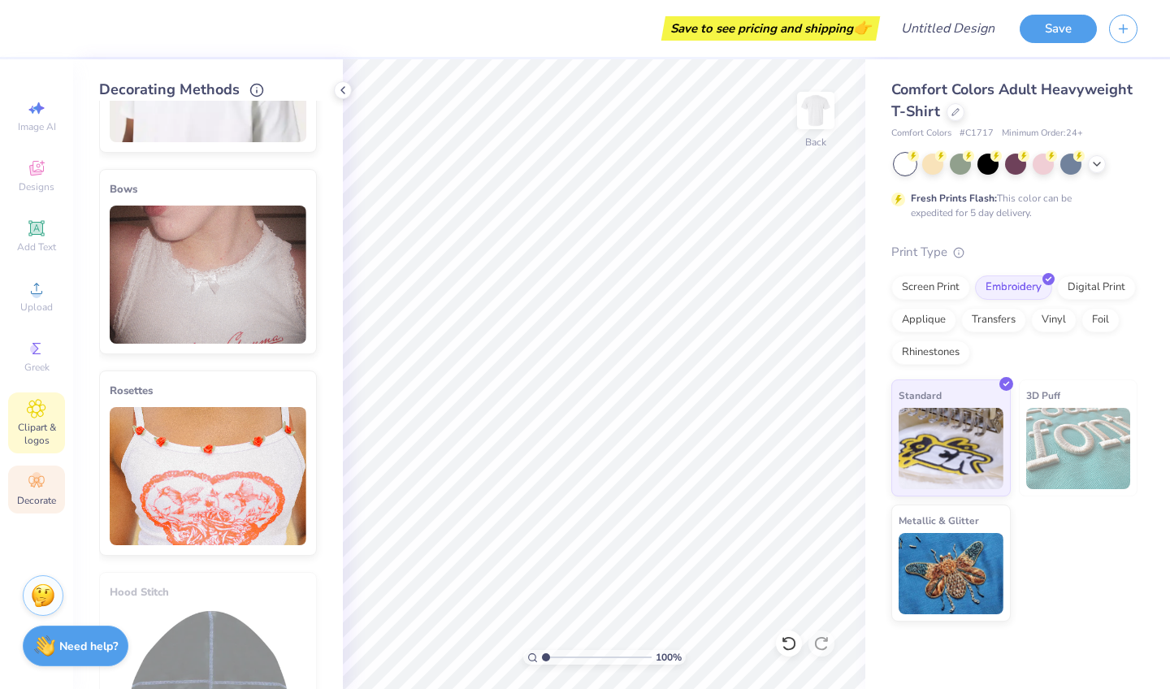
click at [50, 414] on div "Clipart & logos" at bounding box center [36, 422] width 57 height 61
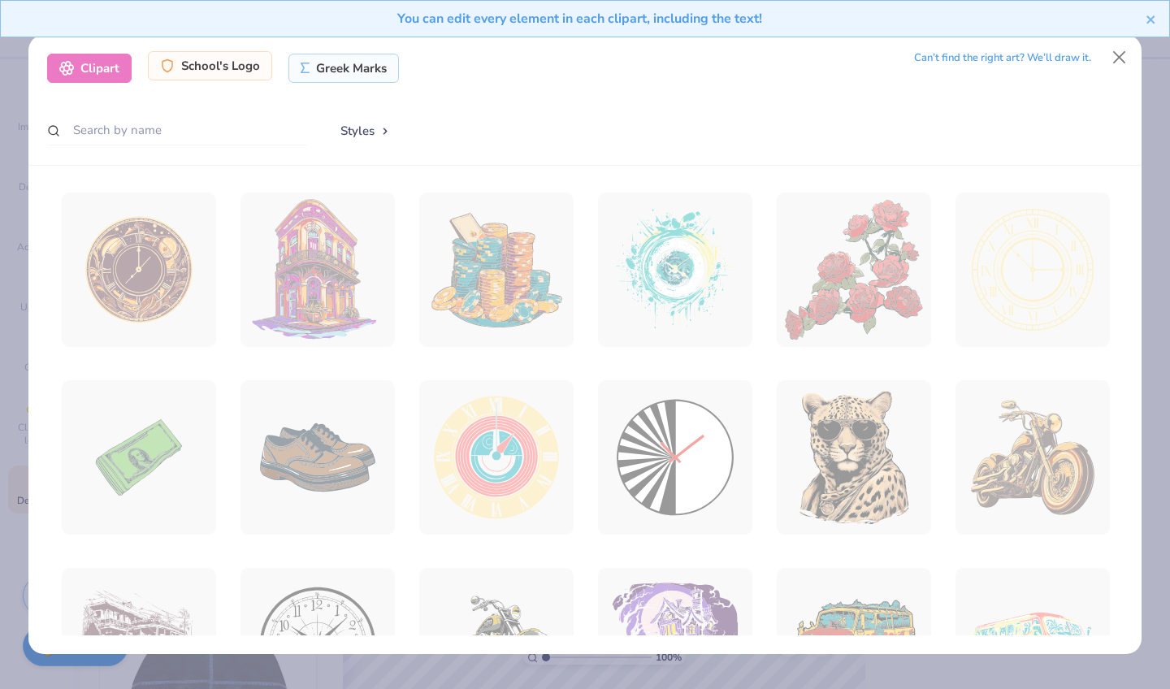
click at [244, 67] on div "School's Logo" at bounding box center [210, 65] width 124 height 29
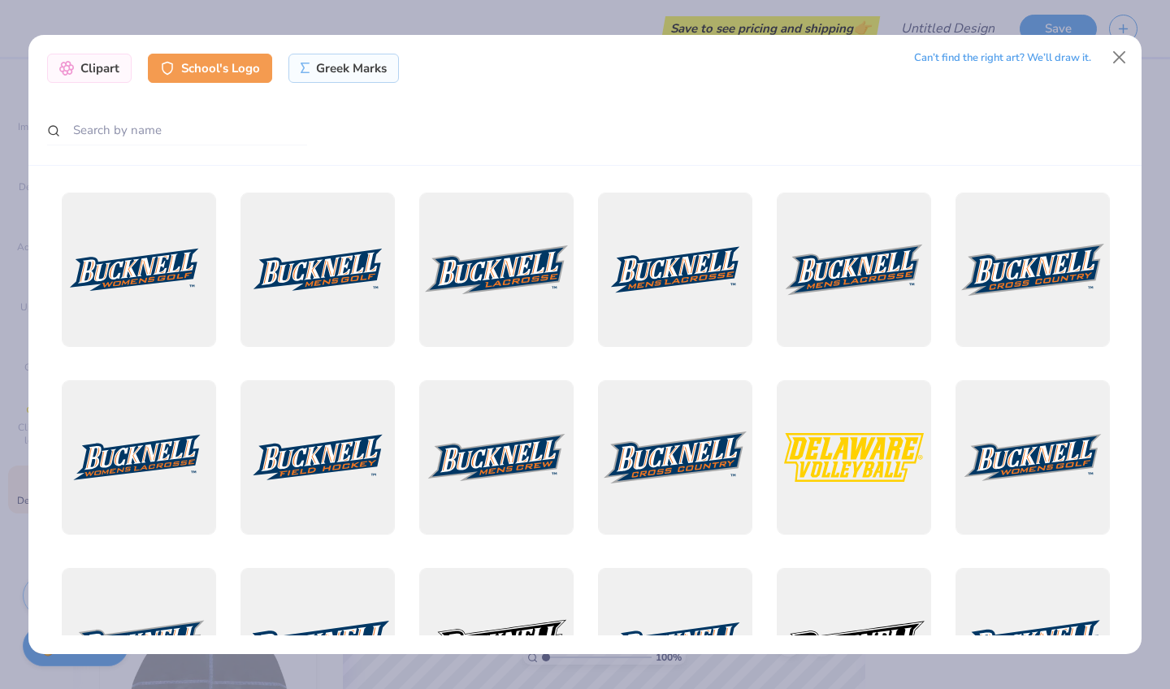
scroll to position [0, 0]
click at [312, 145] on div at bounding box center [585, 131] width 1076 height 32
click at [230, 145] on div at bounding box center [177, 131] width 260 height 32
click at [134, 140] on input "text" at bounding box center [177, 130] width 260 height 30
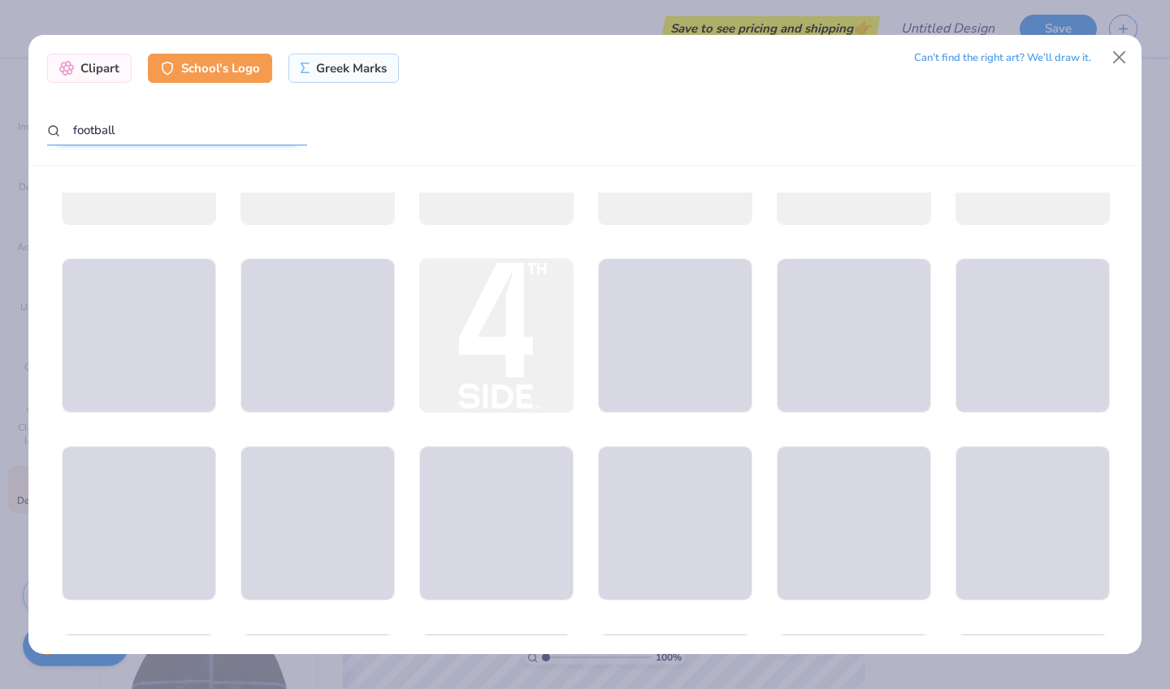
scroll to position [4063, 0]
type input "f"
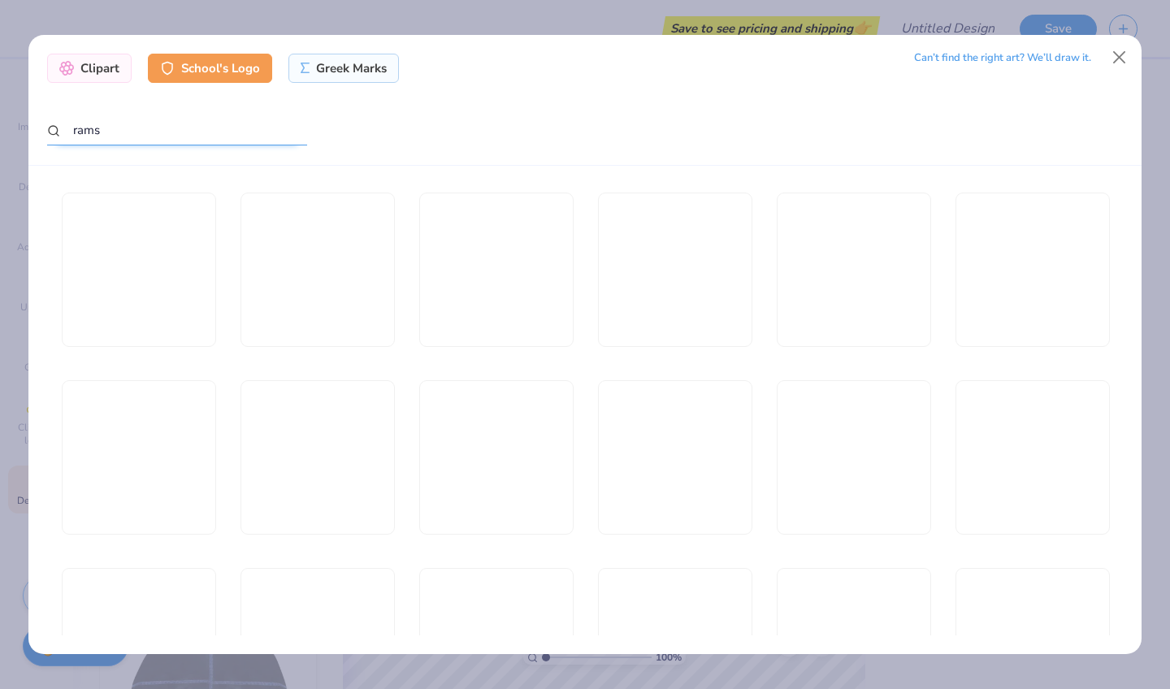
type input "rams"
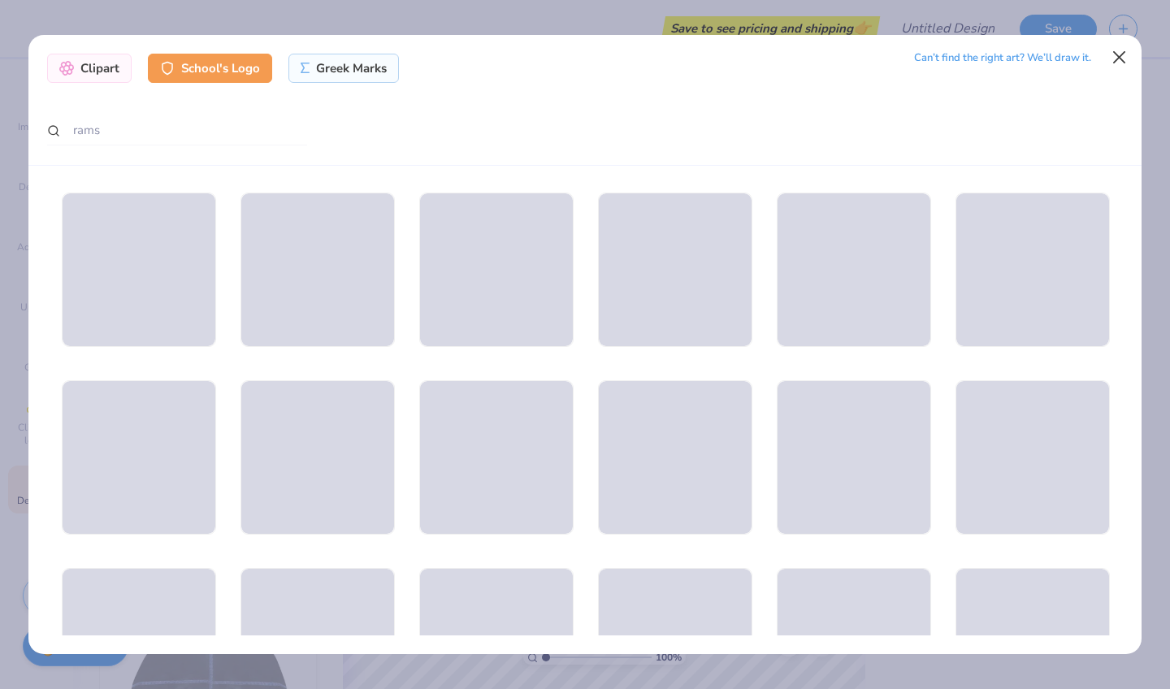
click at [990, 56] on button "Close" at bounding box center [1119, 57] width 31 height 31
